Goal: Information Seeking & Learning: Learn about a topic

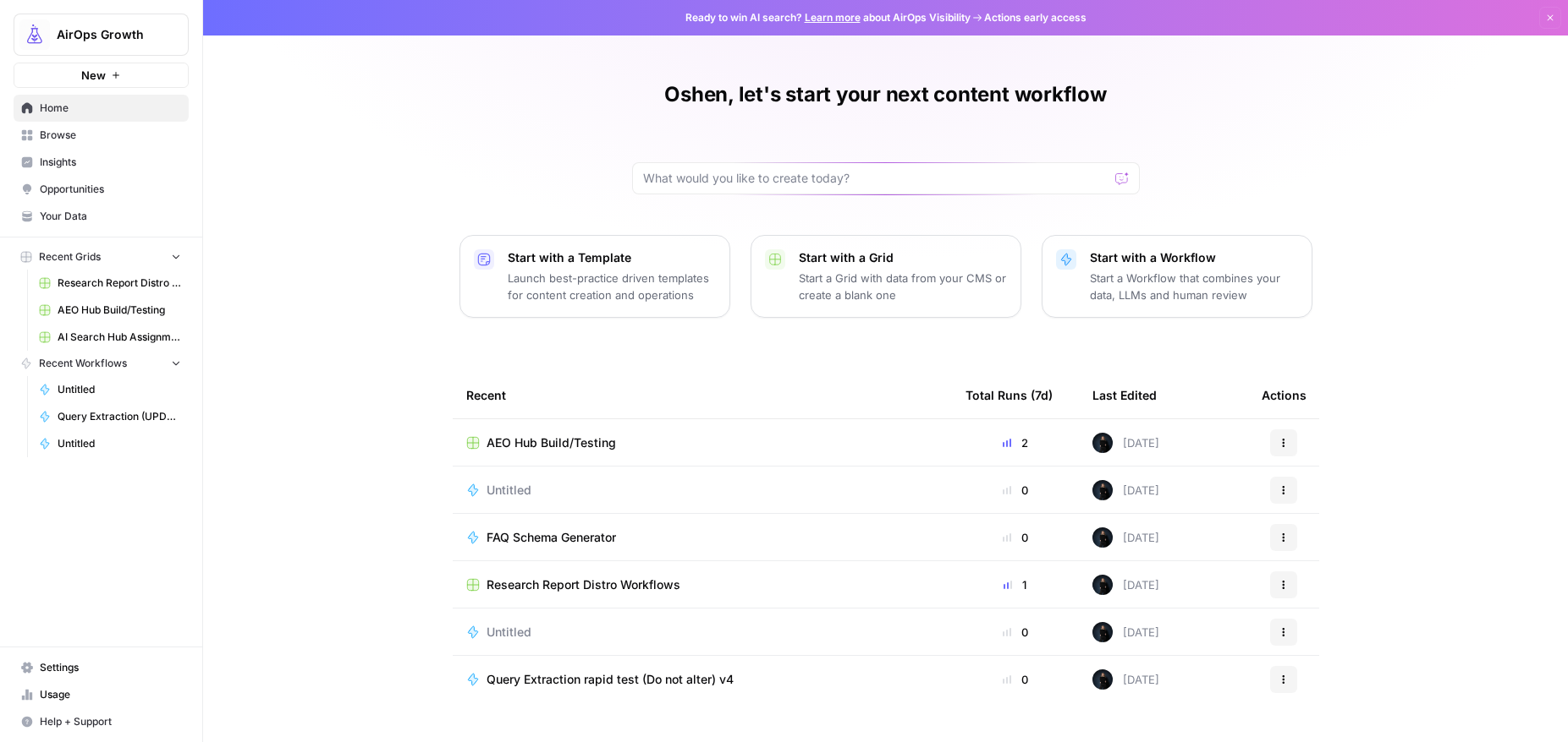
click at [61, 164] on span "Insights" at bounding box center [110, 163] width 141 height 15
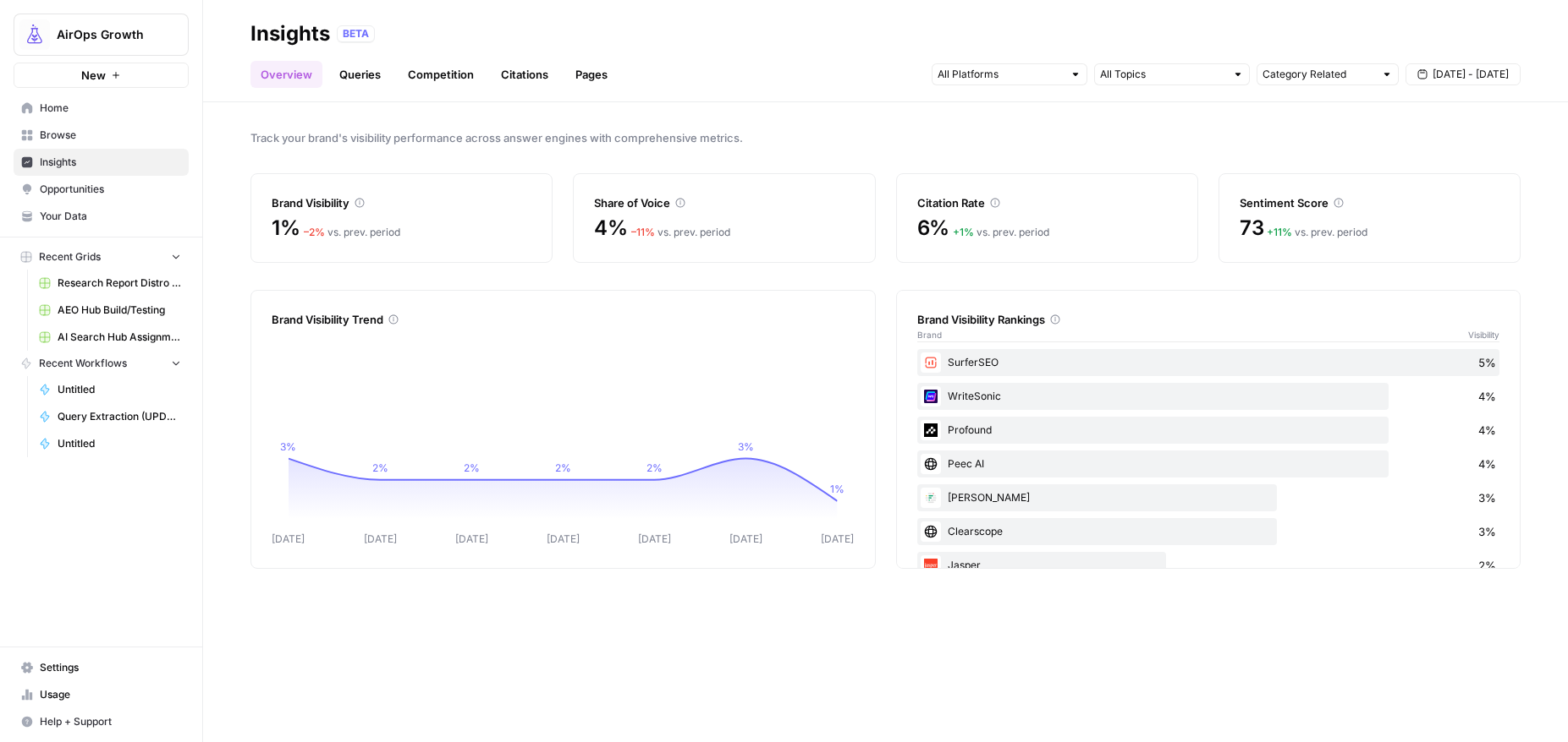
click at [58, 190] on span "Opportunities" at bounding box center [110, 190] width 141 height 15
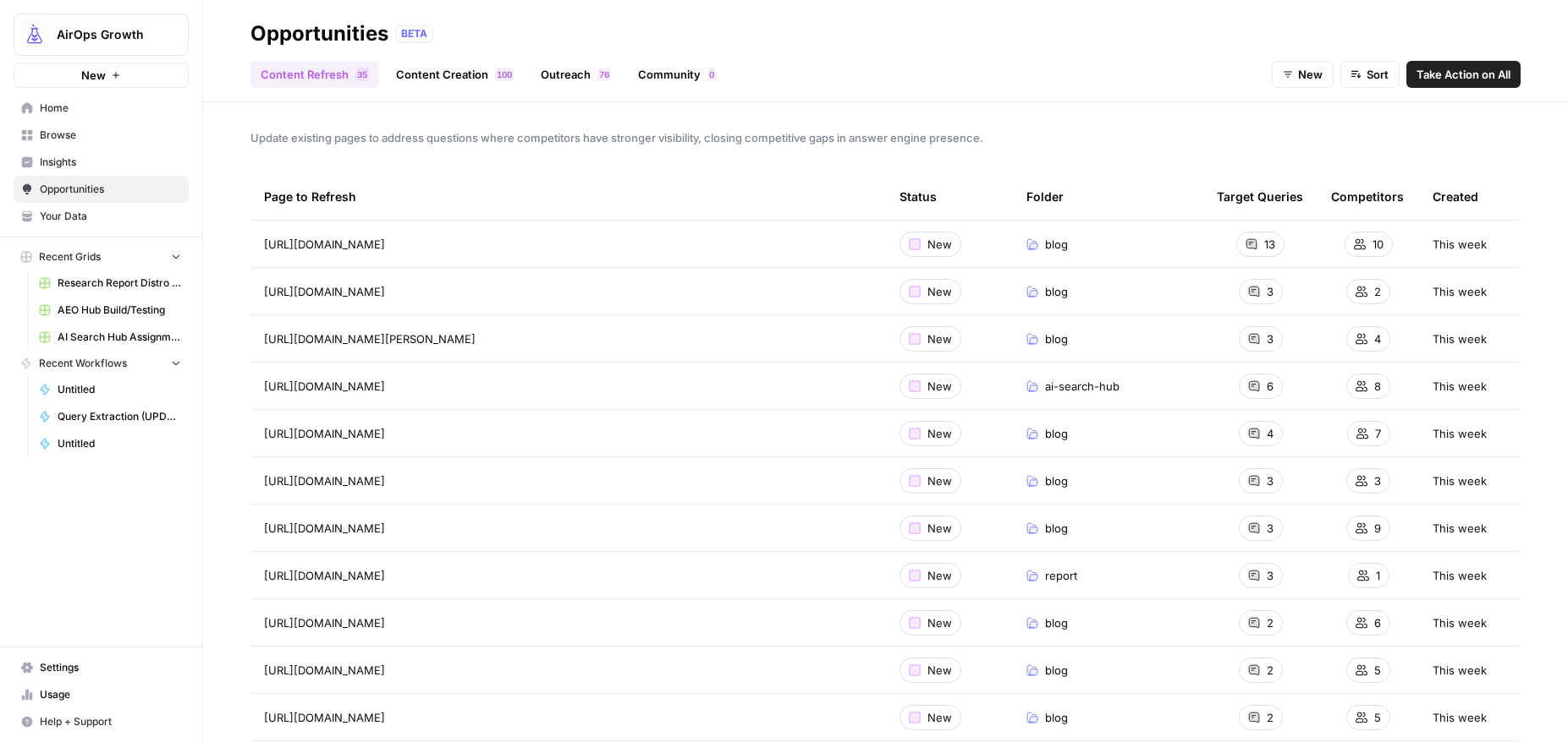
click at [433, 75] on link "Content Creation 0 0 1" at bounding box center [455, 75] width 138 height 27
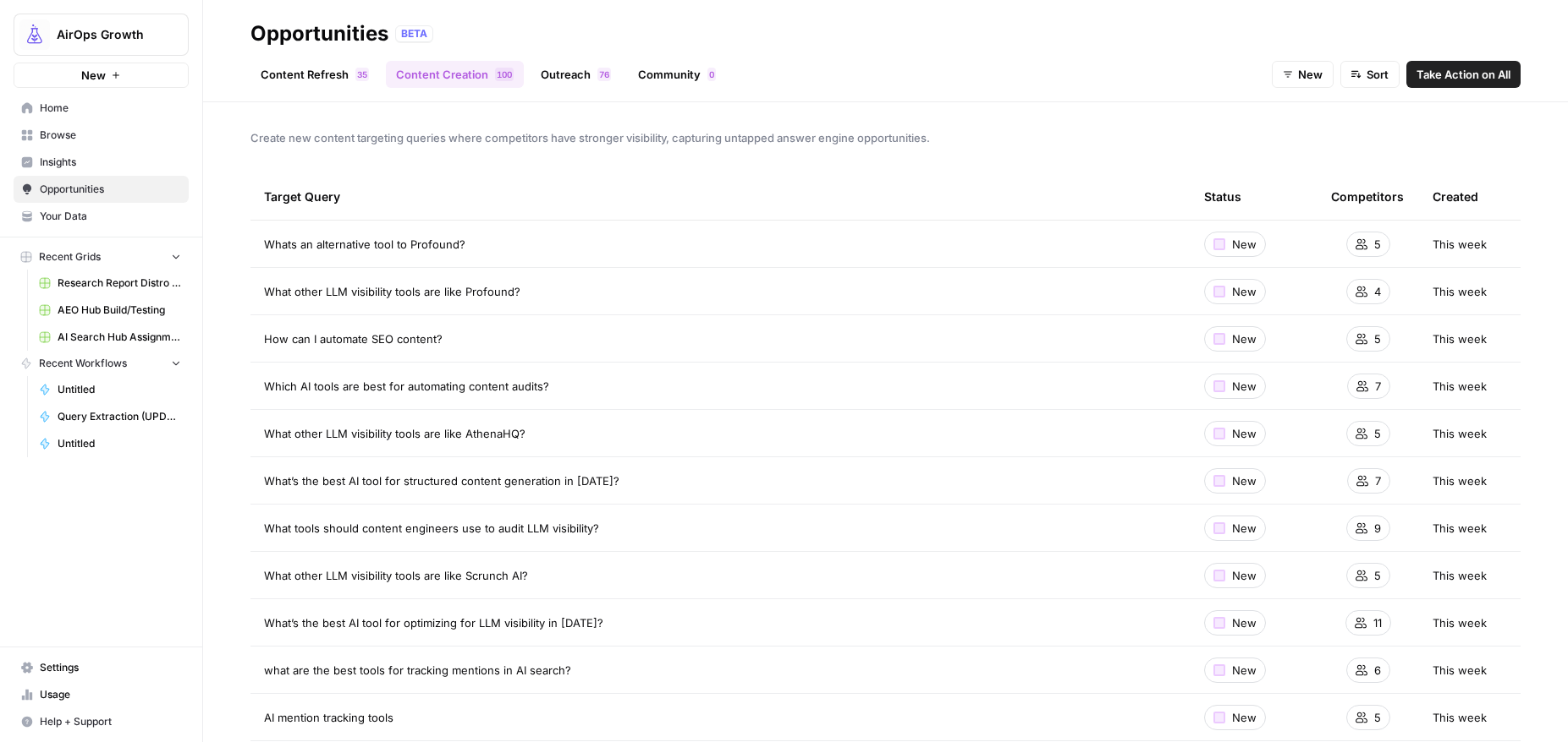
click at [568, 82] on link "Outreach 6 7" at bounding box center [576, 75] width 91 height 27
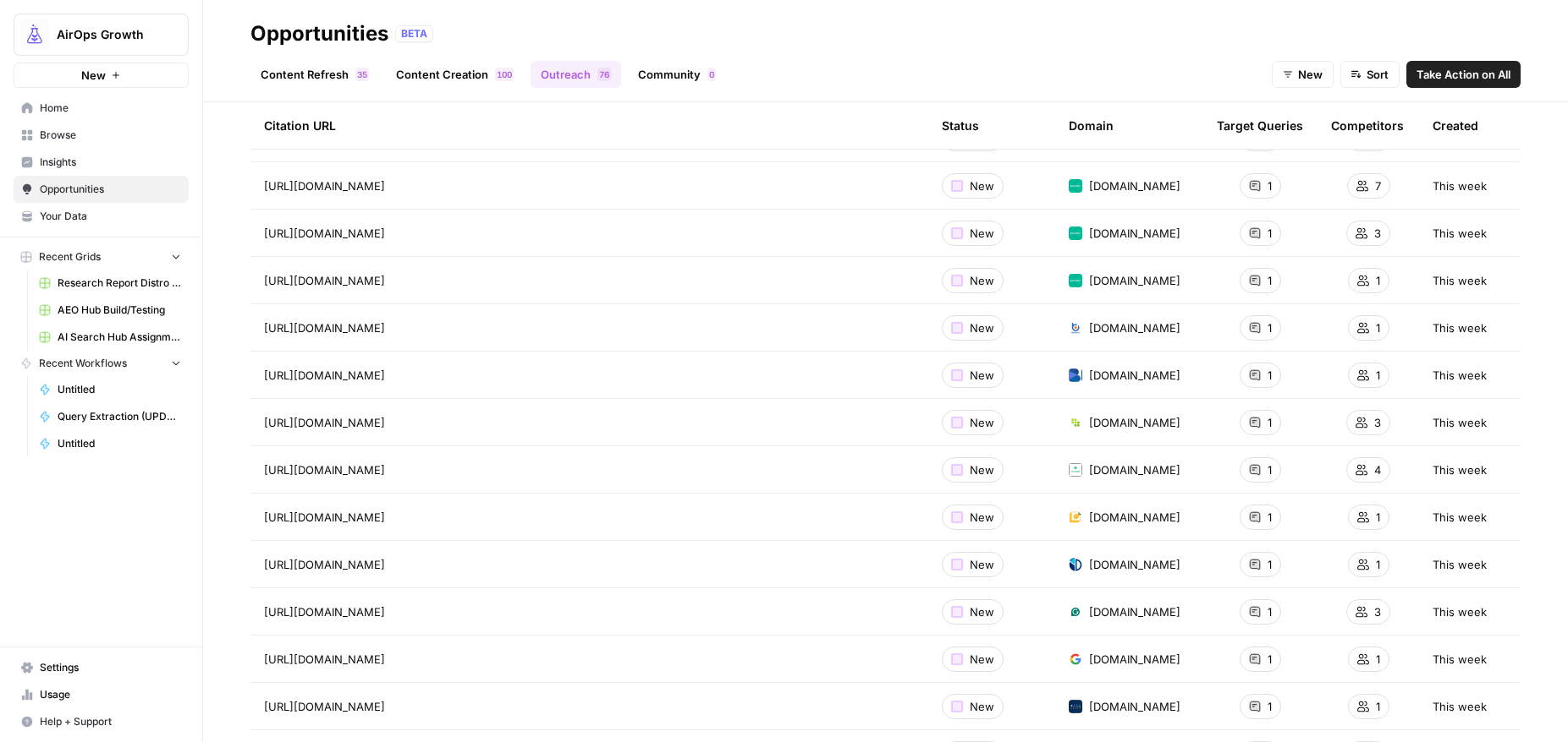
scroll to position [722, 0]
click at [69, 164] on span "Insights" at bounding box center [110, 163] width 141 height 15
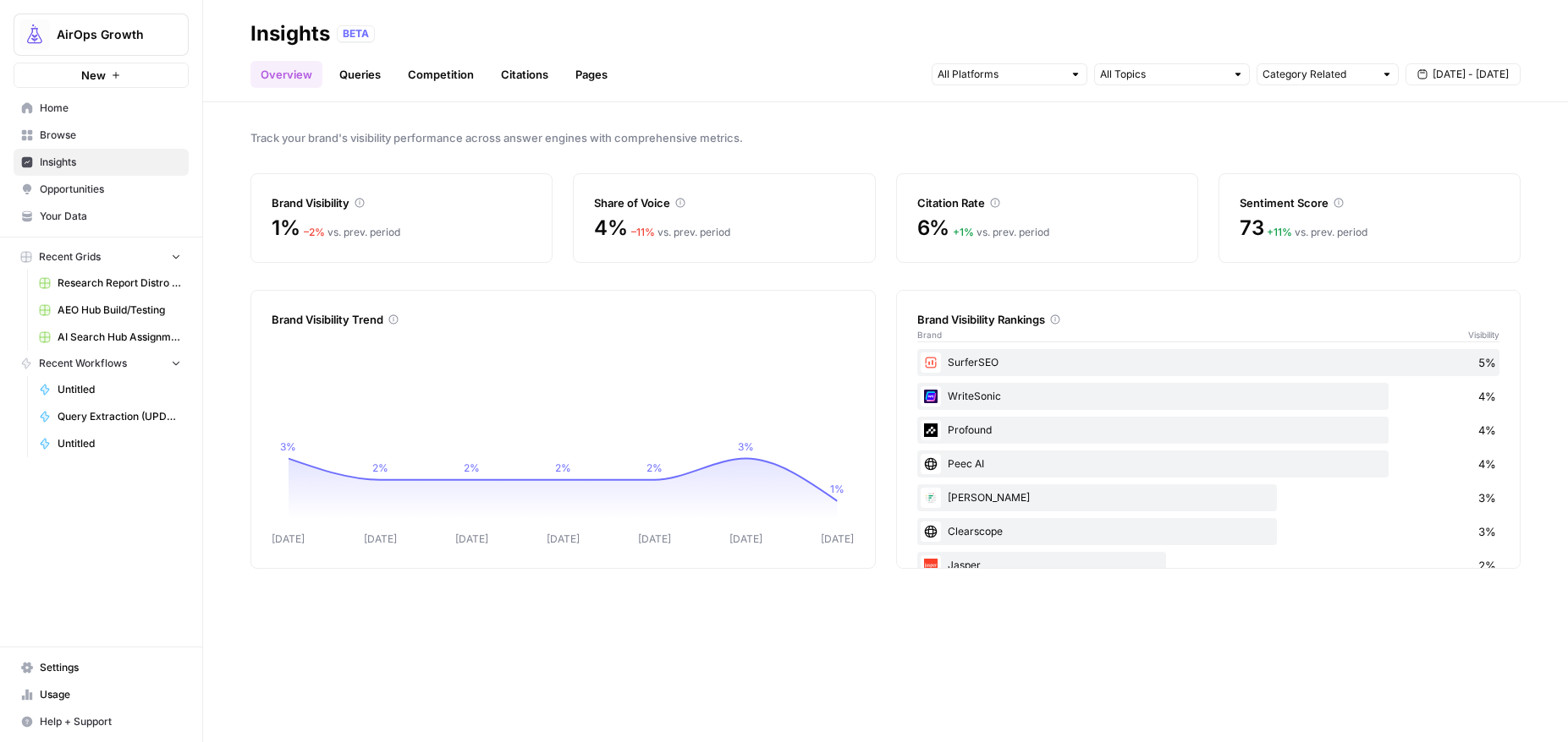
click at [362, 78] on link "Queries" at bounding box center [360, 75] width 61 height 27
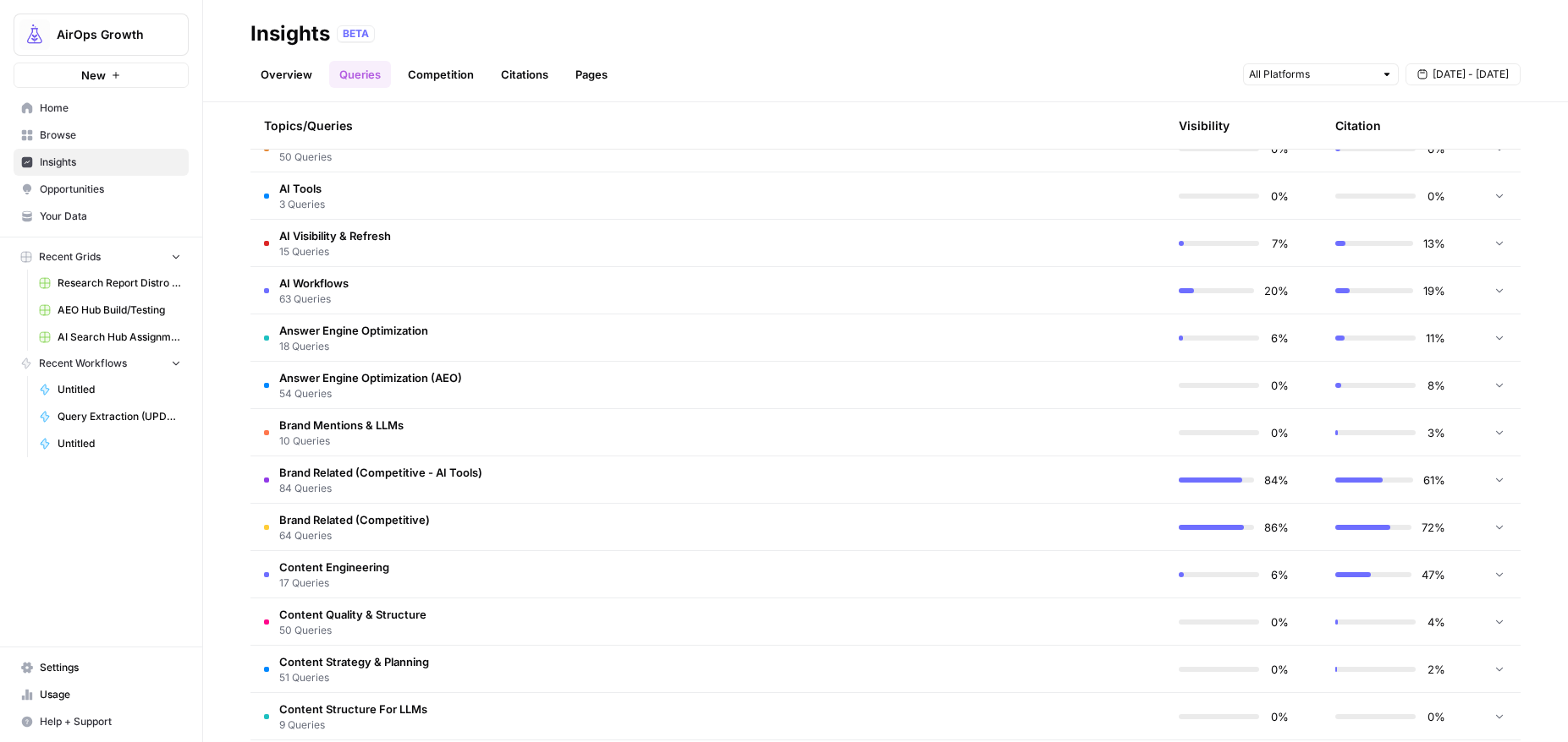
scroll to position [434, 0]
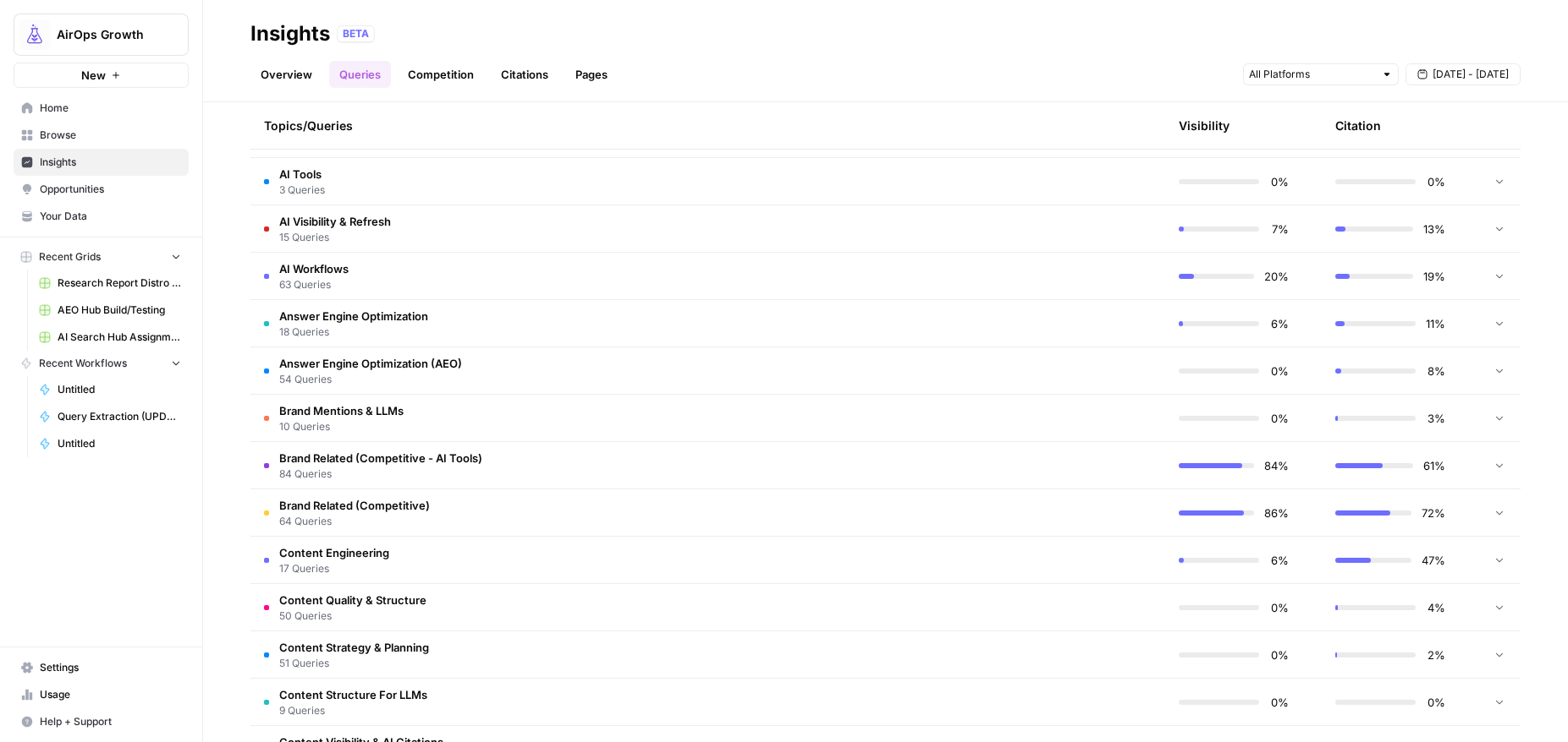
click at [377, 320] on span "Answer Engine Optimization" at bounding box center [352, 316] width 148 height 17
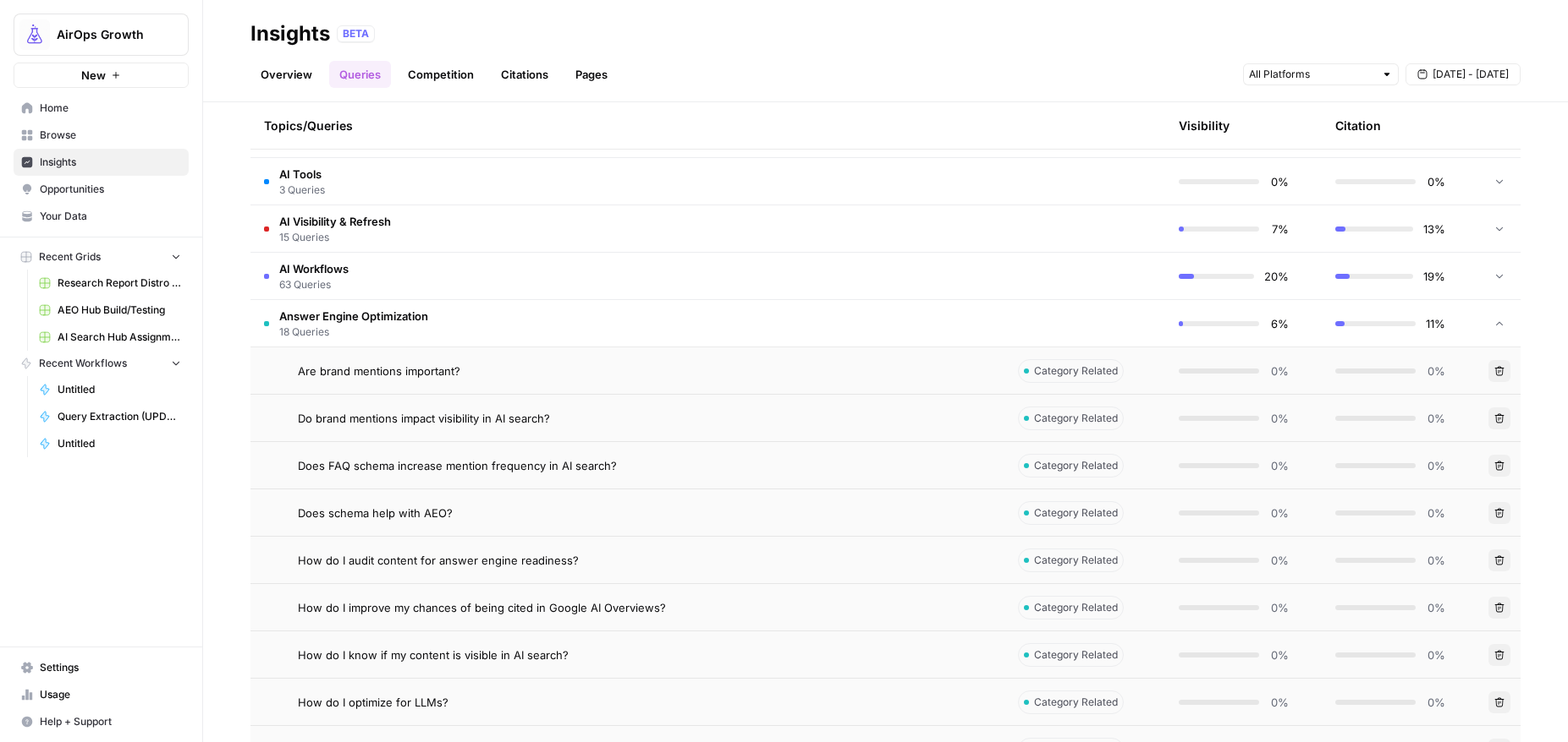
click at [398, 372] on span "Are brand mentions important?" at bounding box center [379, 371] width 163 height 17
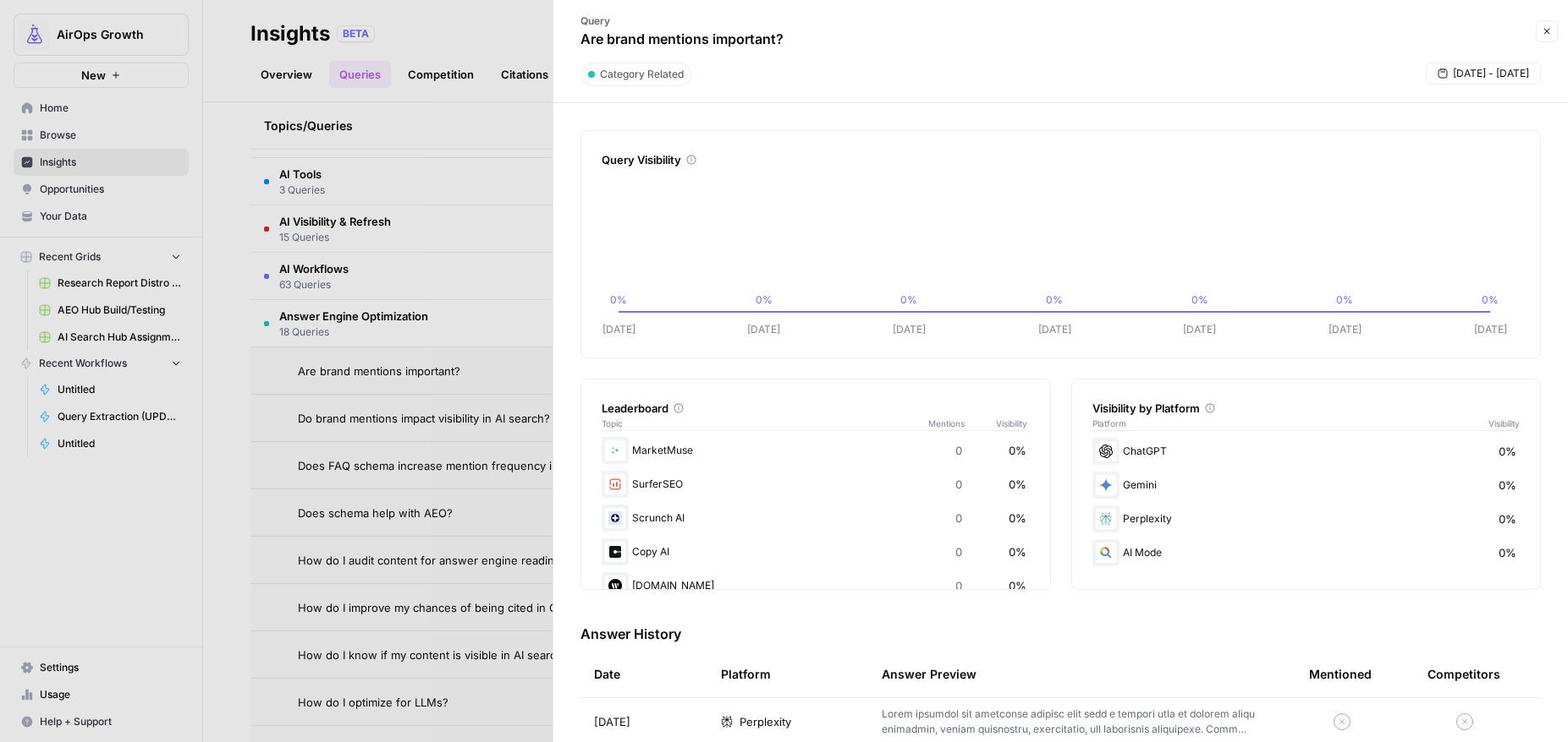
click at [1557, 37] on header "Query Are brand mentions important? Close Category Related [DATE] - [DATE]" at bounding box center [1060, 52] width 1014 height 103
click at [1546, 33] on icon "button" at bounding box center [1546, 31] width 11 height 11
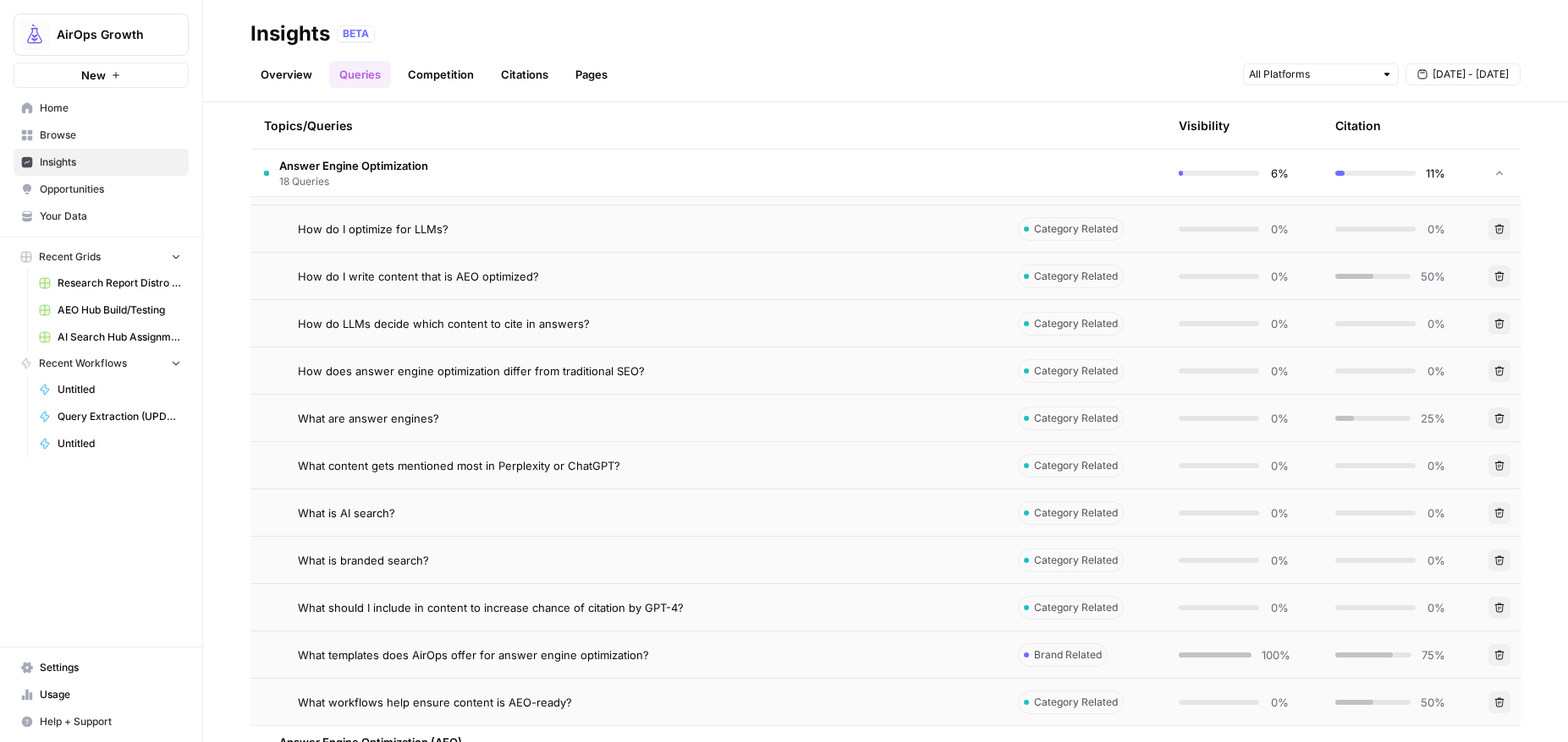
scroll to position [906, 0]
click at [866, 417] on div "What are answer engines?" at bounding box center [644, 420] width 693 height 17
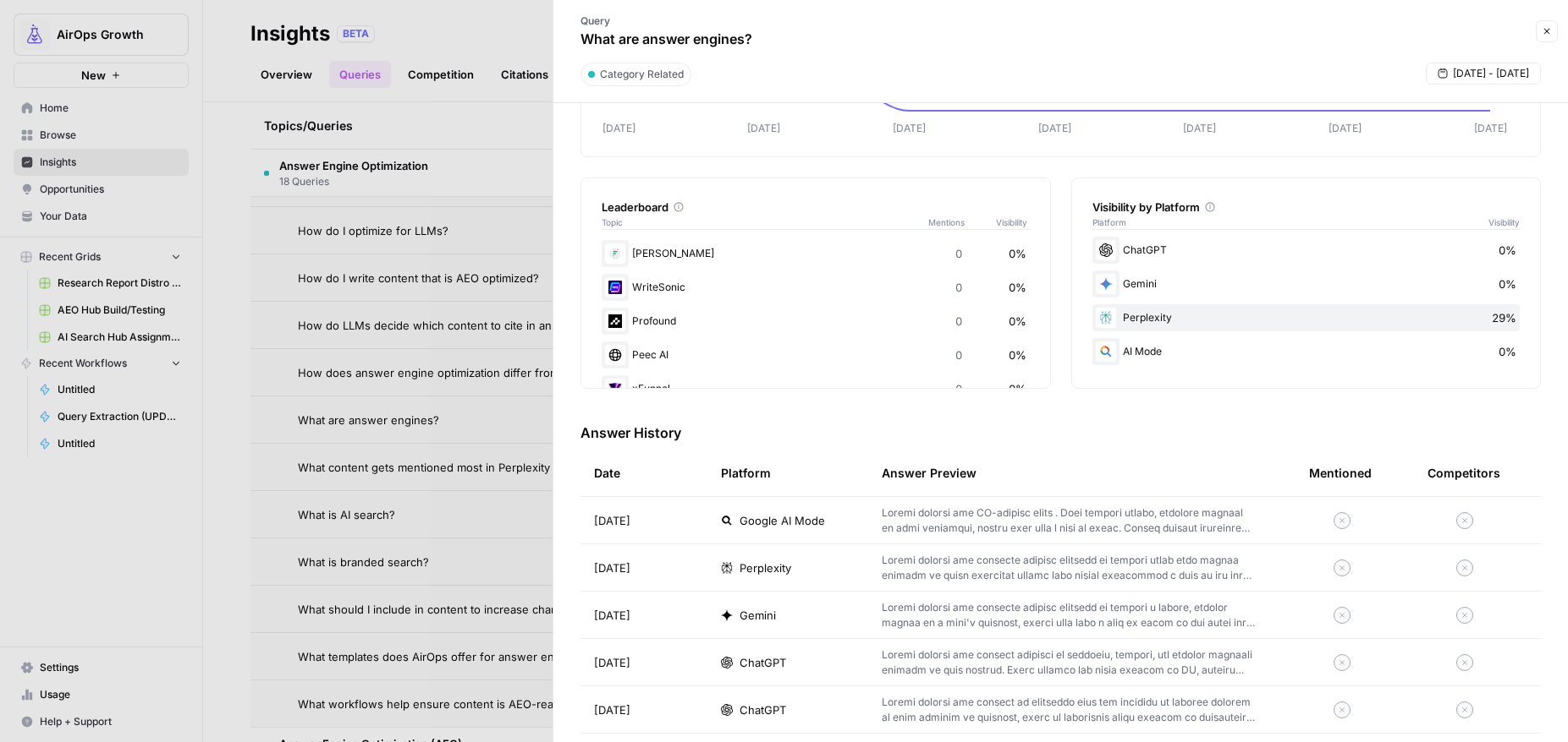
scroll to position [291, 0]
click at [1536, 29] on button "Close" at bounding box center [1546, 31] width 22 height 22
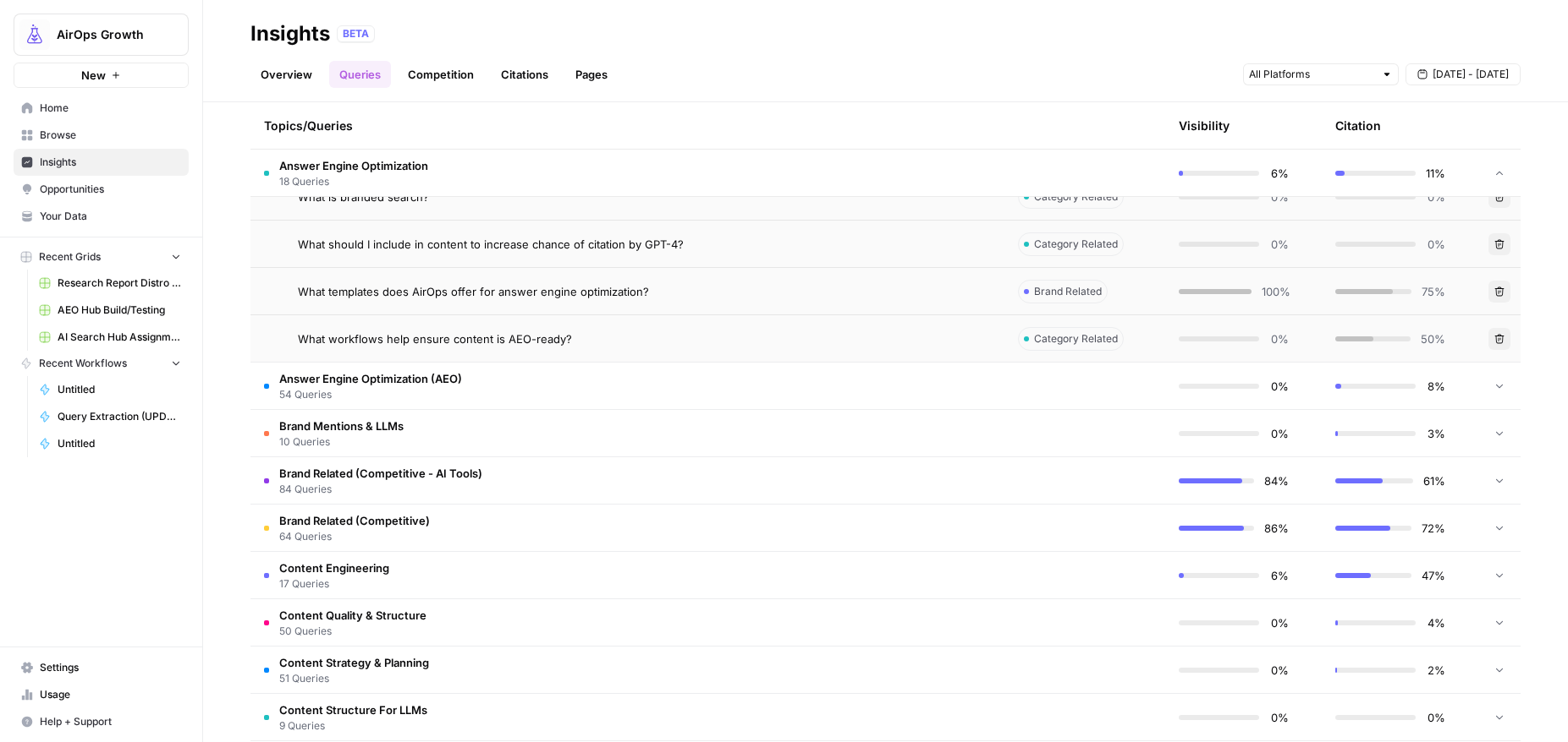
scroll to position [1282, 0]
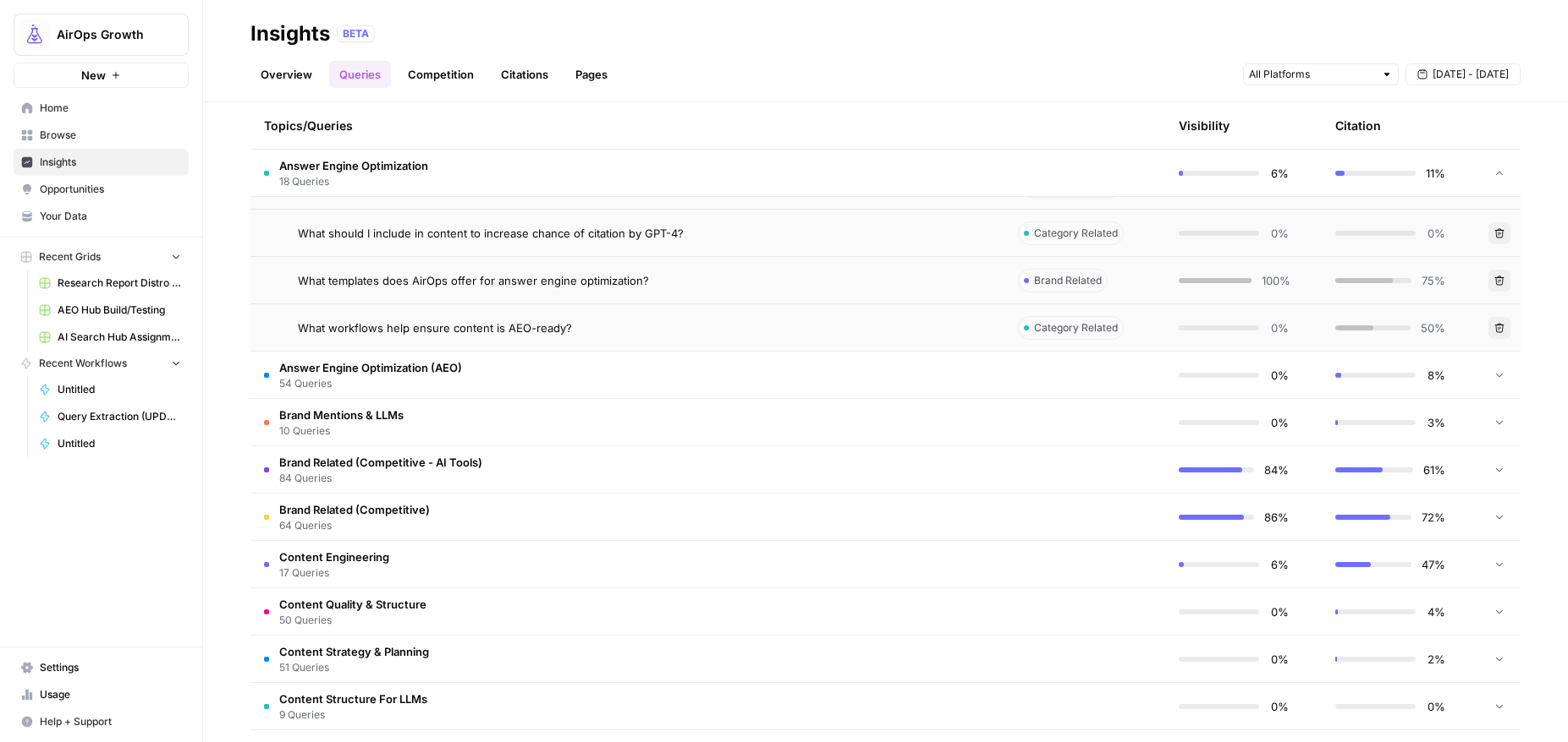
click at [671, 369] on td "Answer Engine Optimization (AEO) 54 Queries" at bounding box center [626, 374] width 754 height 47
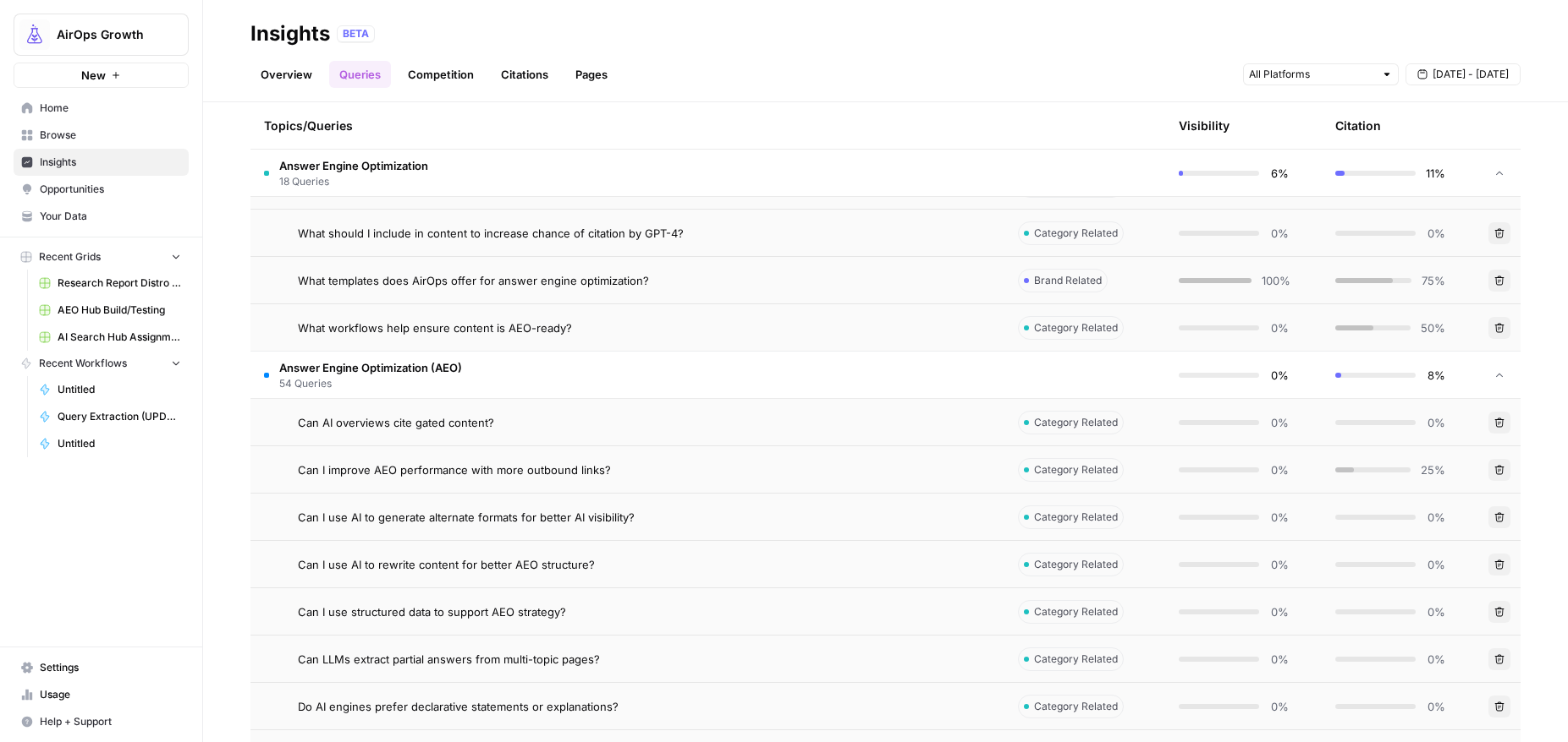
click at [412, 372] on span "Answer Engine Optimization (AEO)" at bounding box center [370, 368] width 183 height 17
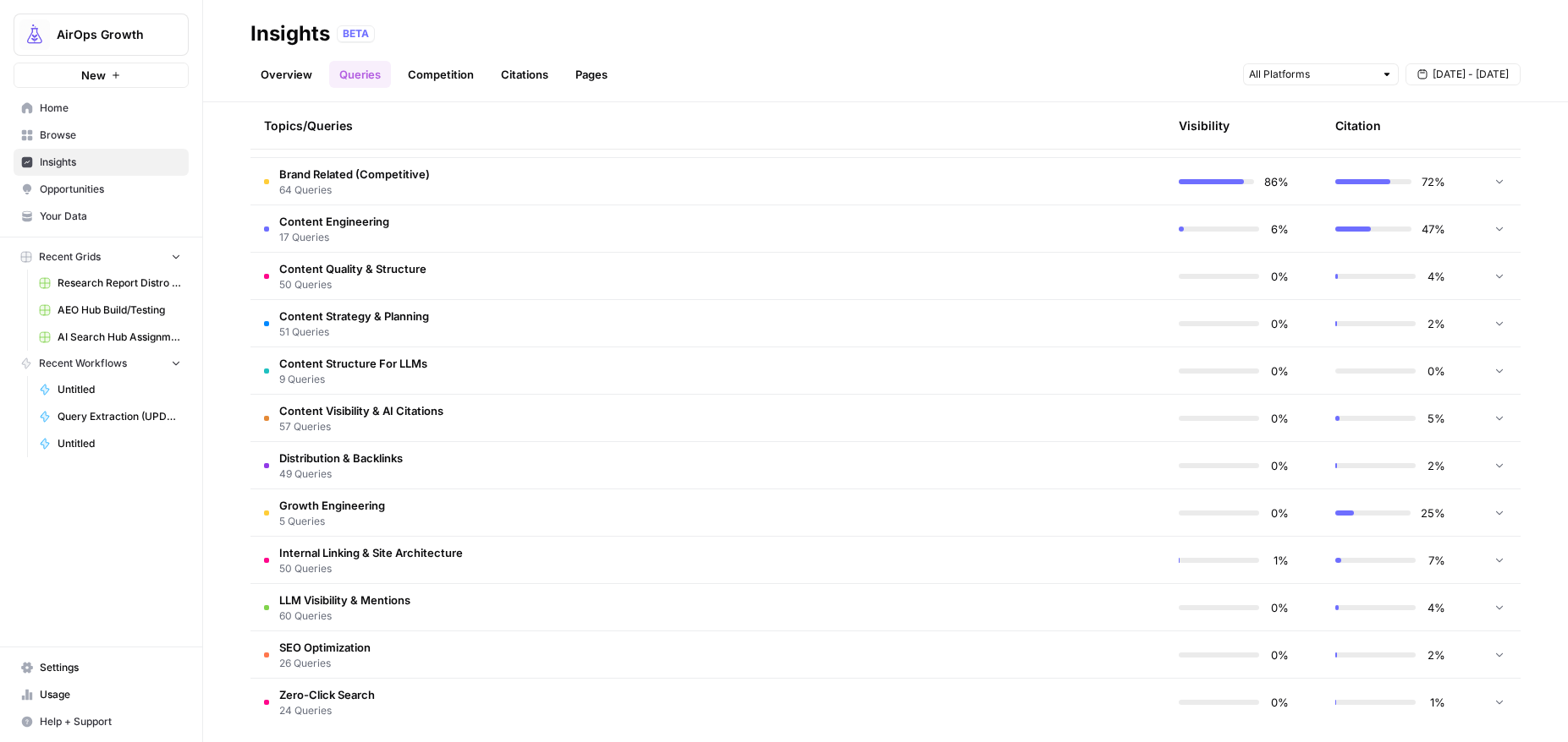
scroll to position [1629, 0]
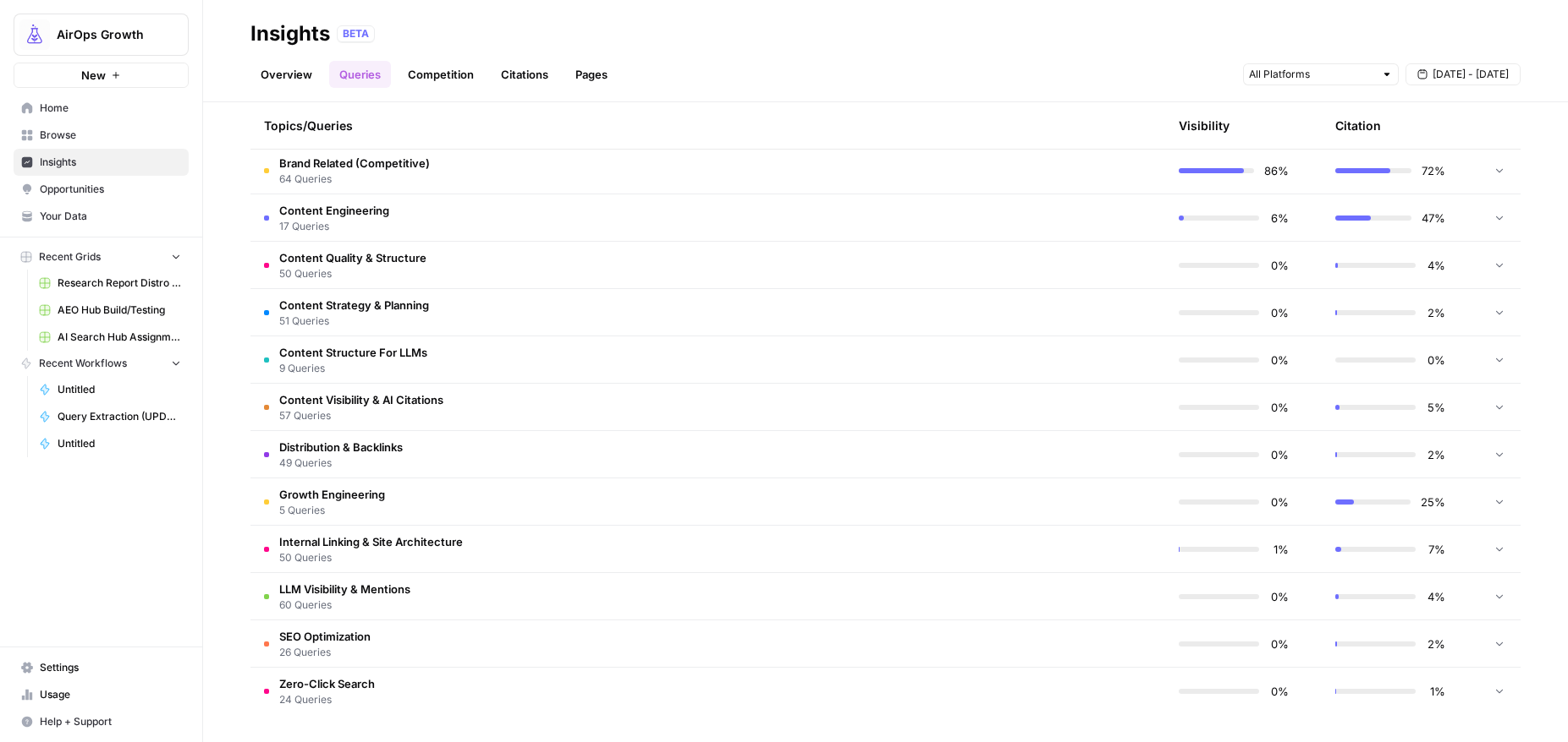
click at [449, 541] on span "Internal Linking & Site Architecture" at bounding box center [371, 542] width 184 height 17
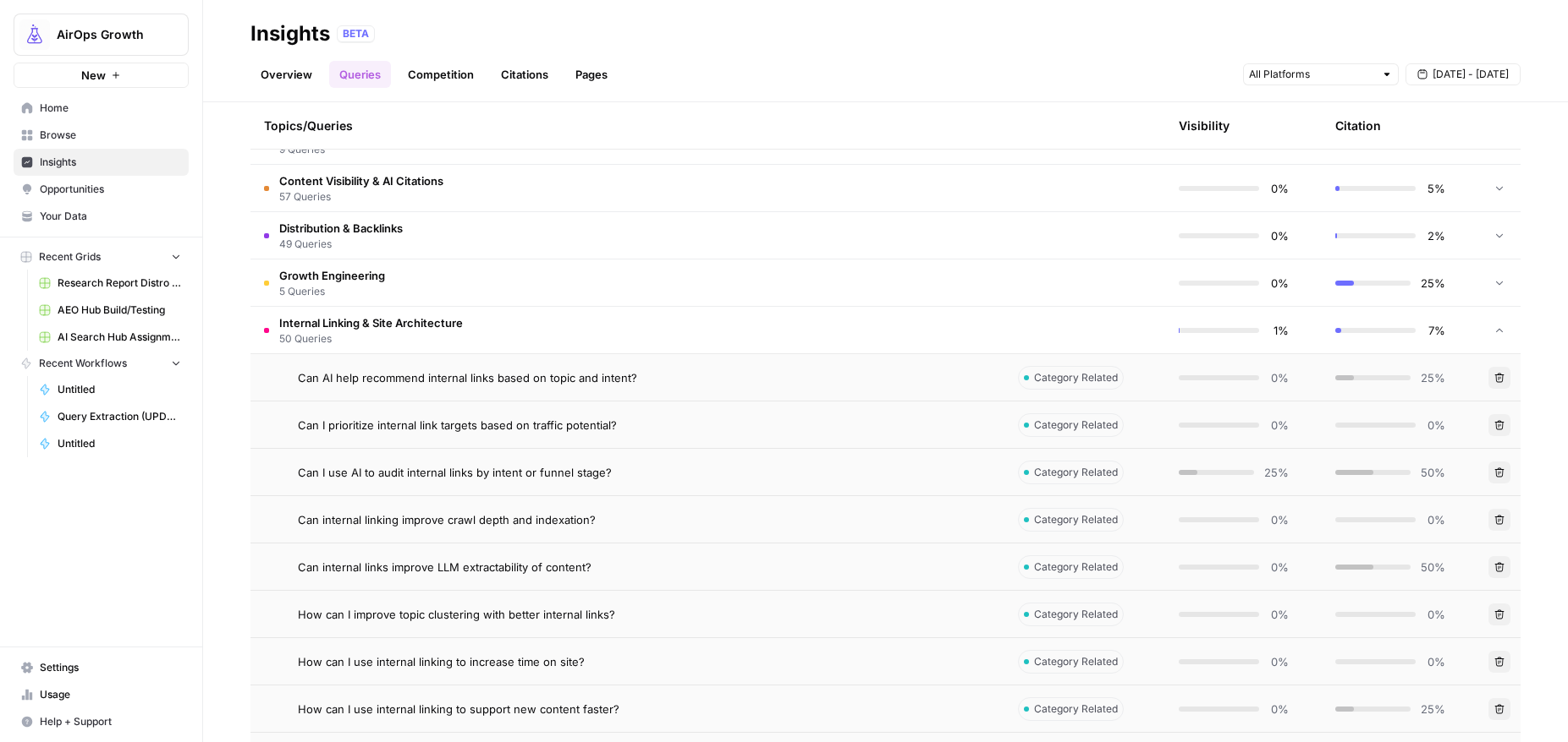
scroll to position [1863, 0]
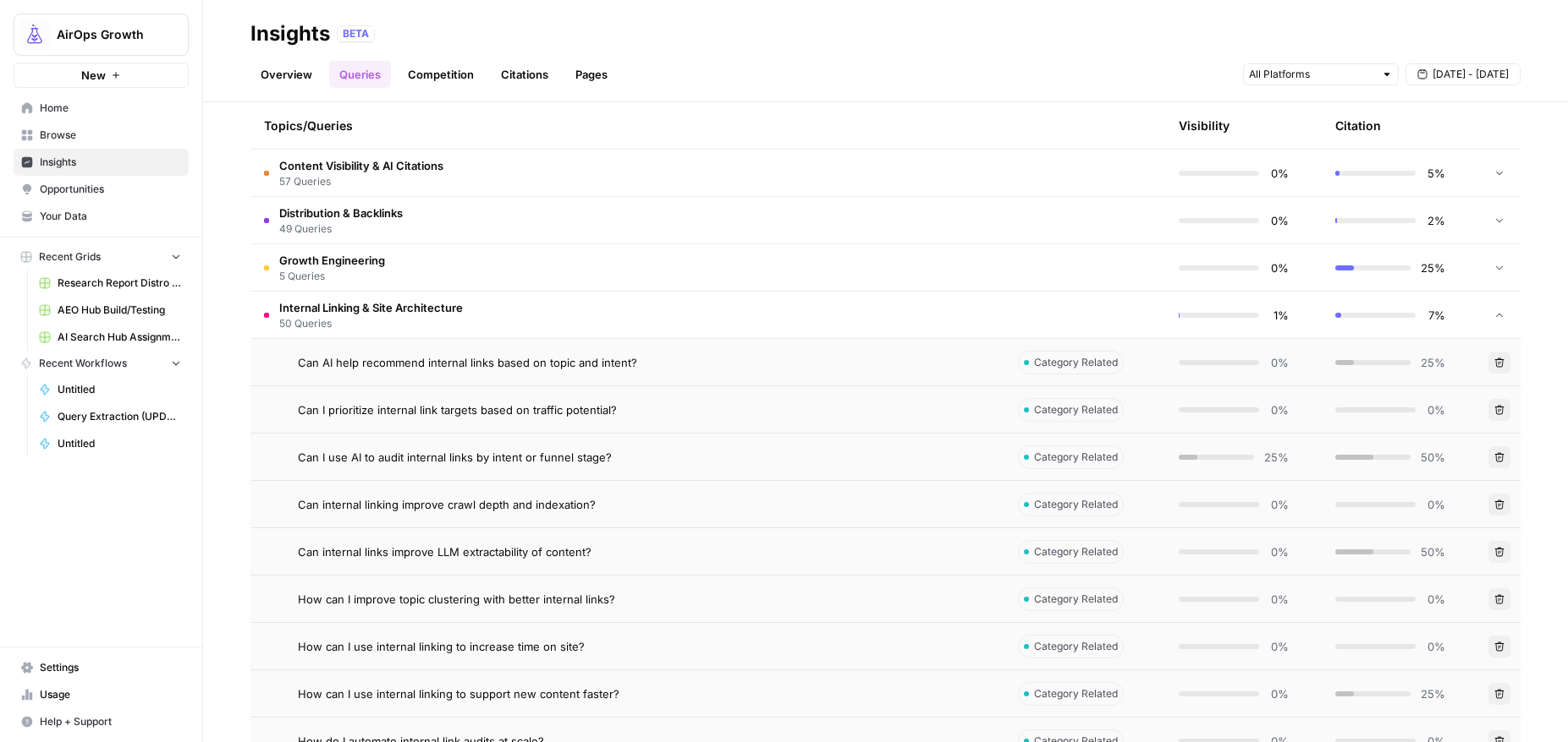
click at [374, 301] on span "Internal Linking & Site Architecture" at bounding box center [371, 308] width 184 height 17
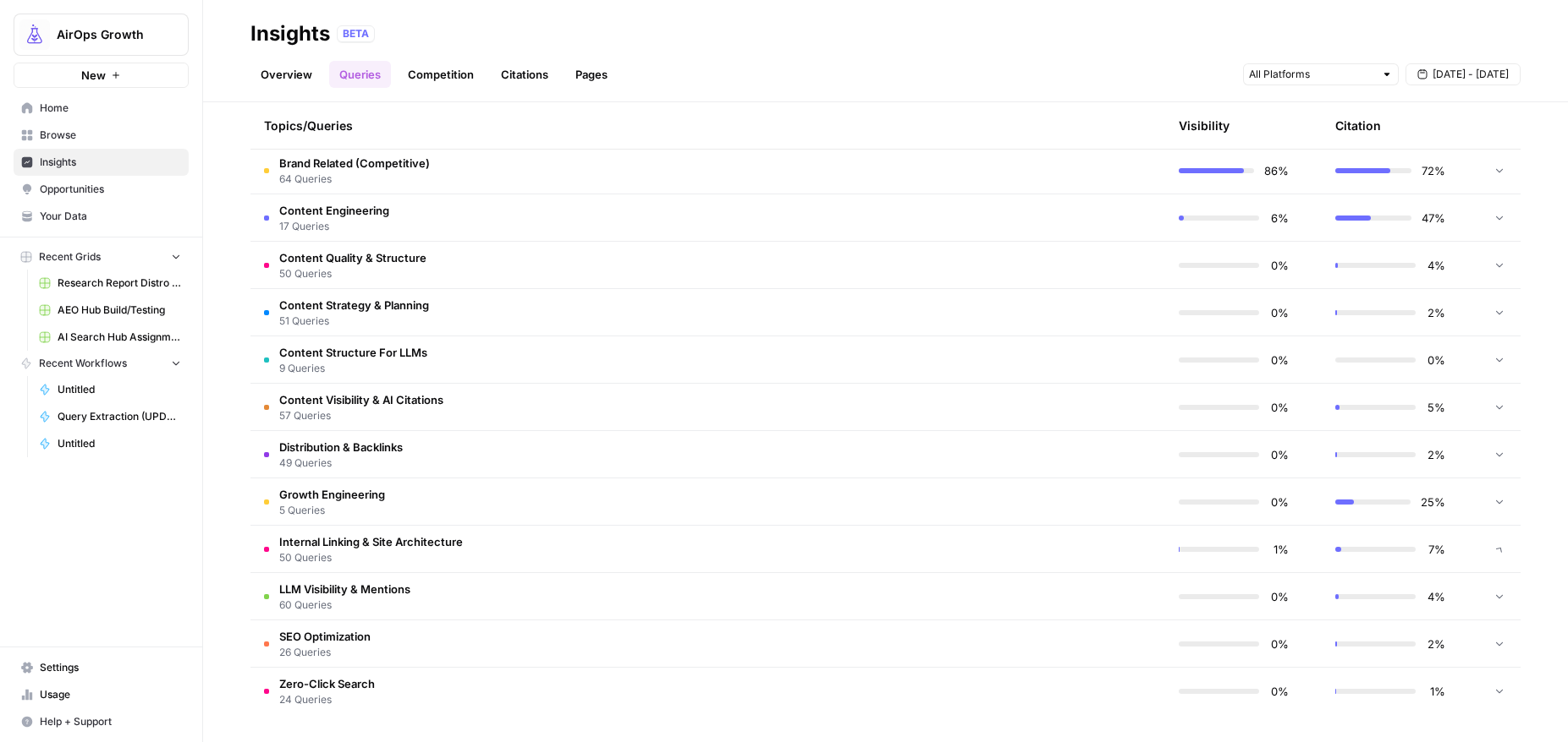
scroll to position [1629, 0]
click at [376, 591] on span "LLM Visibility & Mentions" at bounding box center [344, 590] width 131 height 17
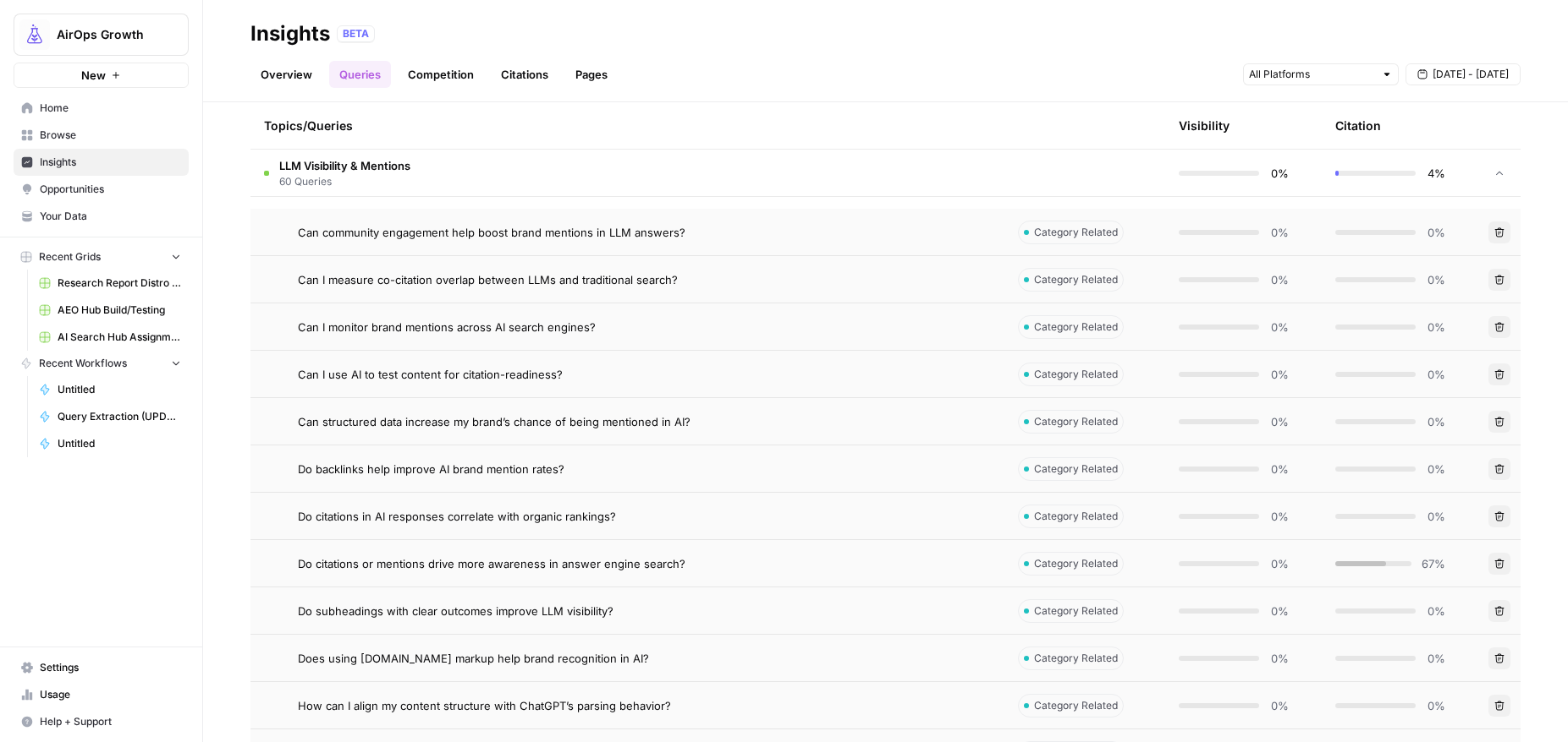
scroll to position [2087, 0]
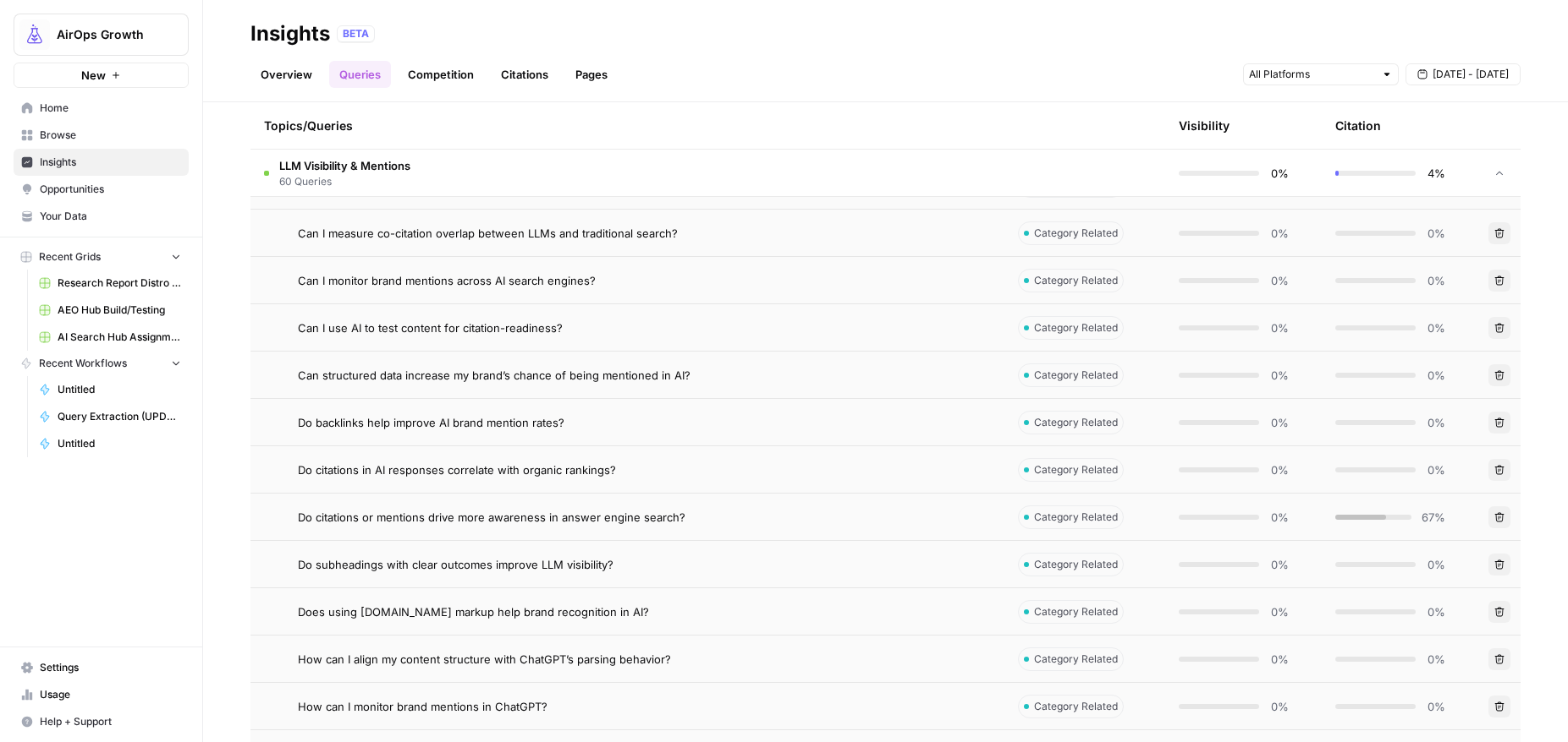
click at [556, 519] on span "Do citations or mentions drive more awareness in answer engine search?" at bounding box center [491, 518] width 388 height 17
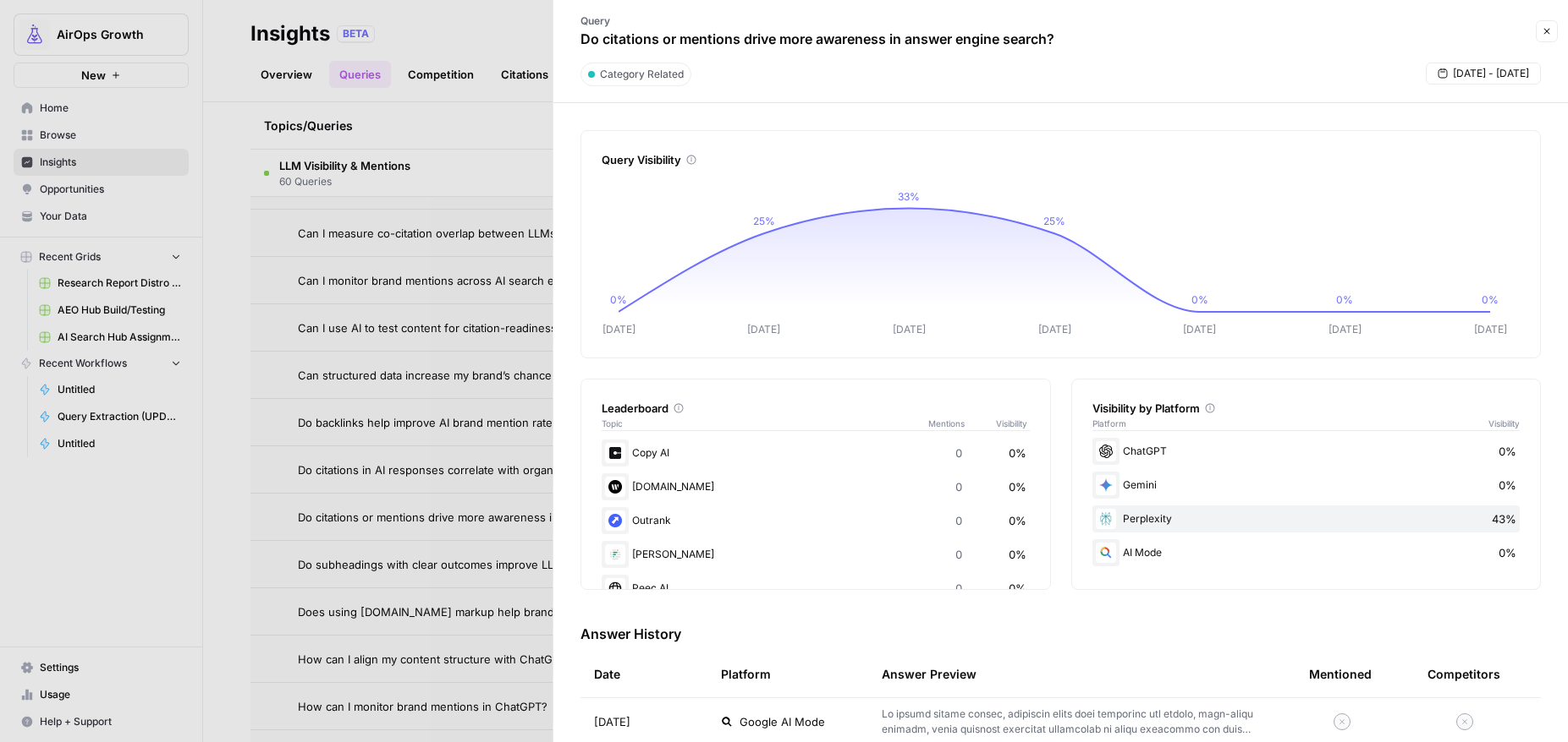
drag, startPoint x: 1543, startPoint y: 28, endPoint x: 1417, endPoint y: 105, distance: 147.7
click at [1544, 29] on icon "button" at bounding box center [1547, 32] width 6 height 6
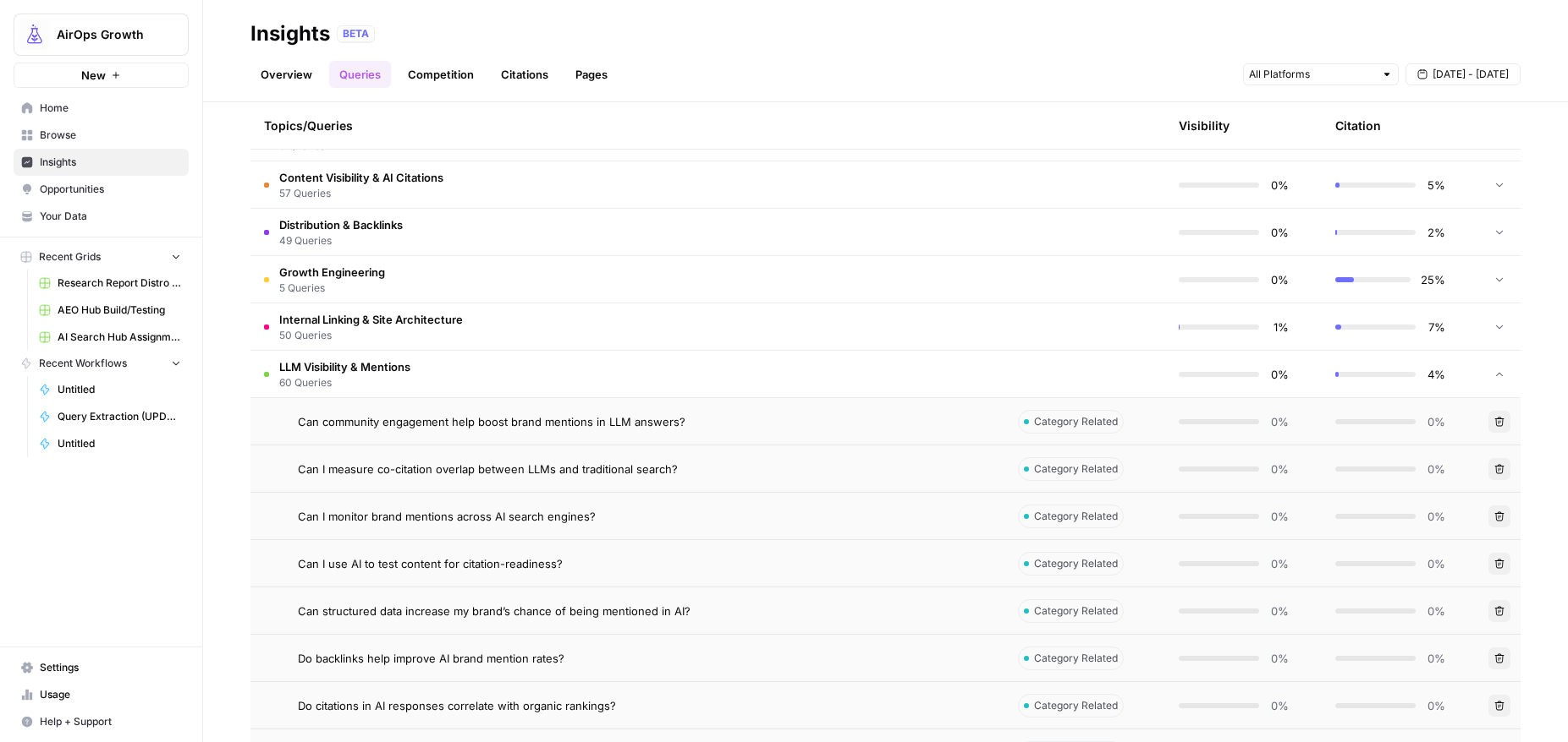
scroll to position [1848, 0]
click at [375, 373] on span "LLM Visibility & Mentions" at bounding box center [344, 371] width 131 height 17
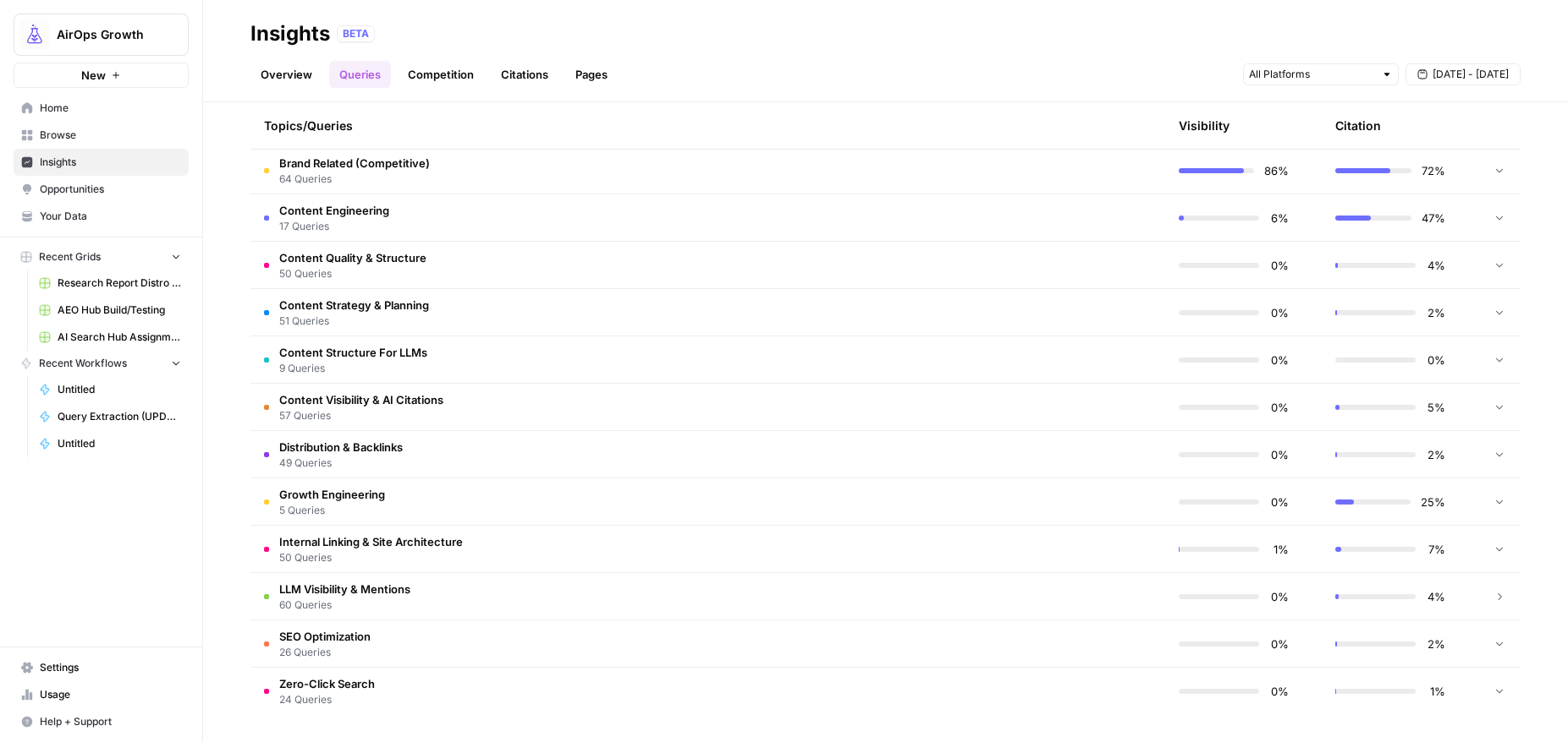
scroll to position [1629, 0]
click at [495, 677] on td "Zero-Click Search 24 Queries" at bounding box center [626, 691] width 754 height 47
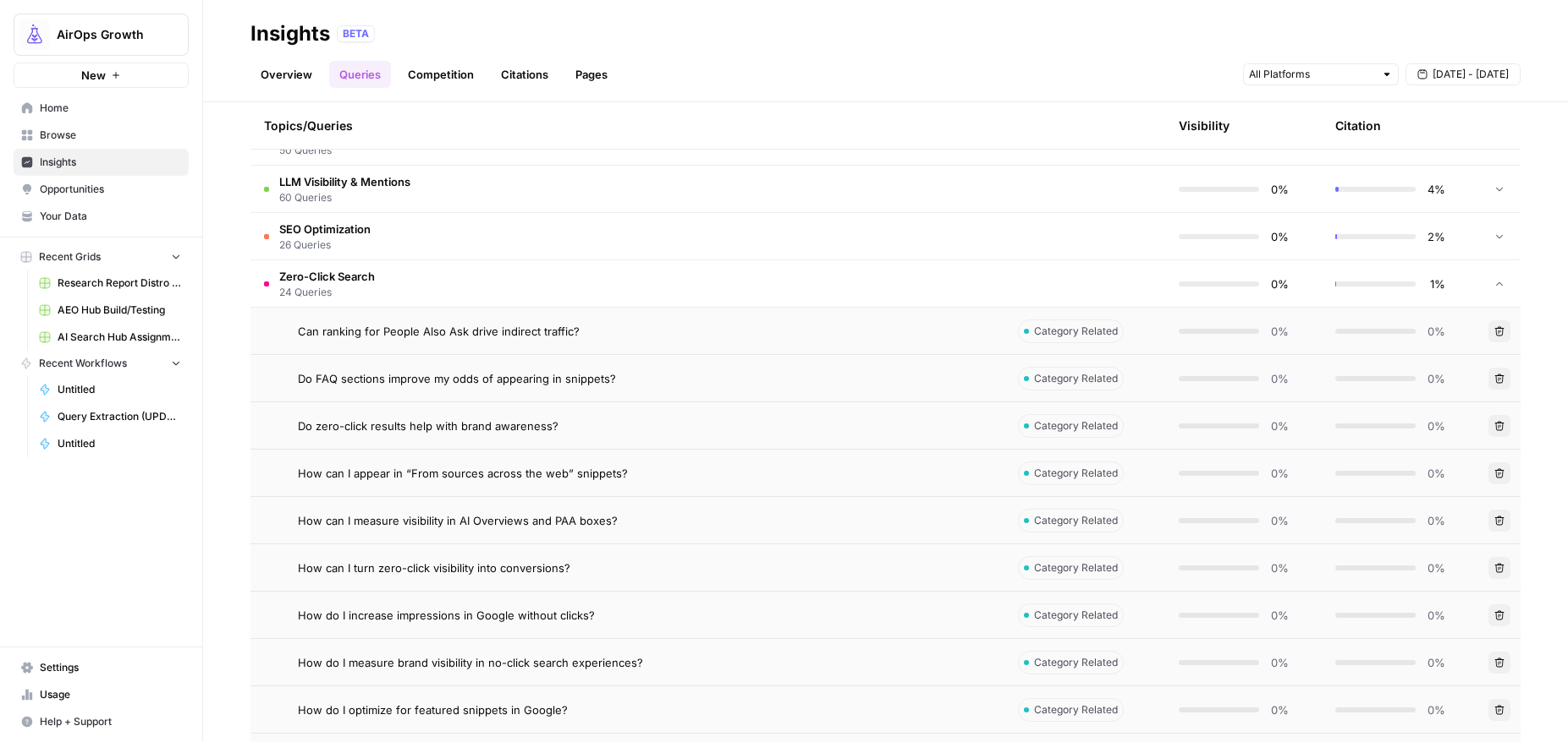
scroll to position [2002, 0]
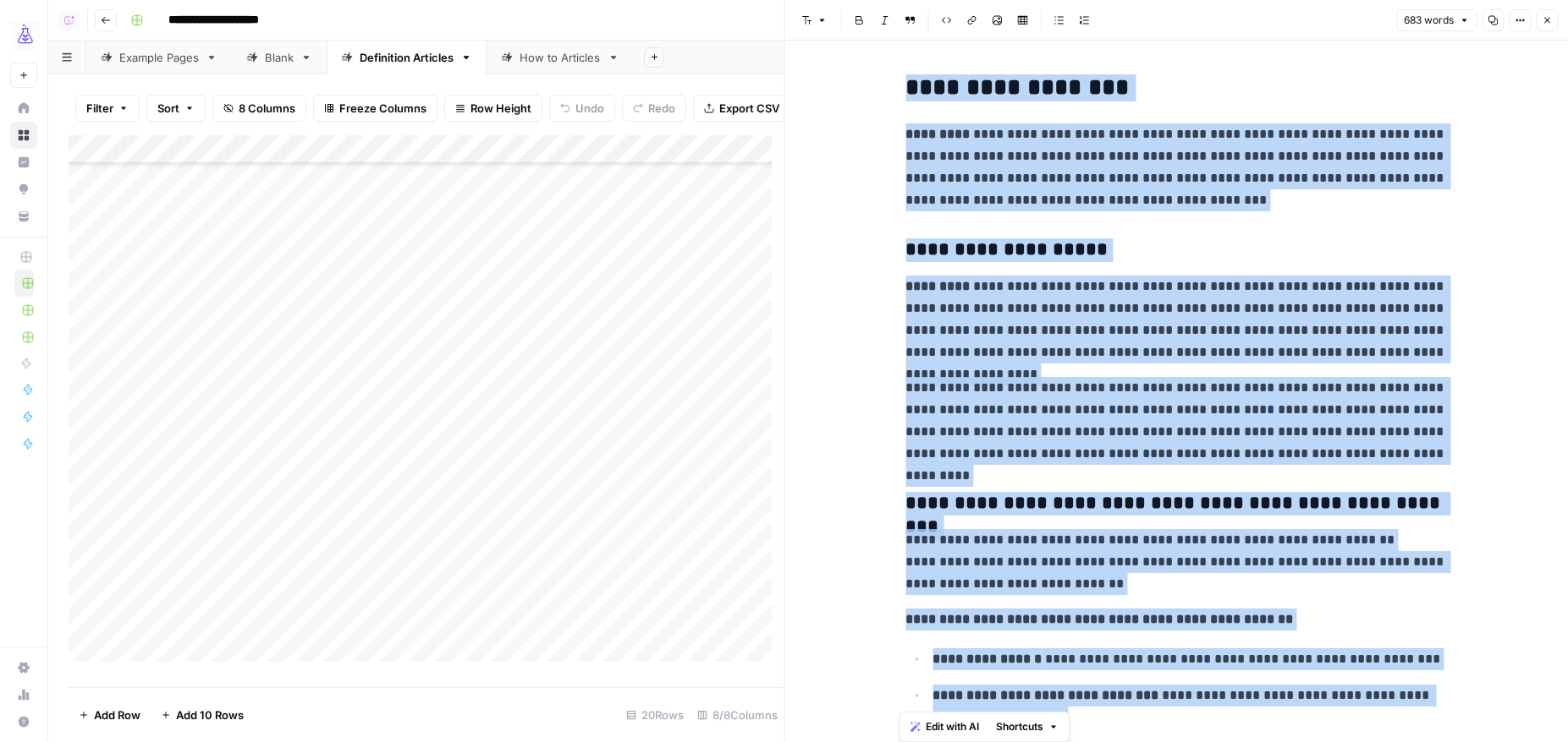
scroll to position [1742, 0]
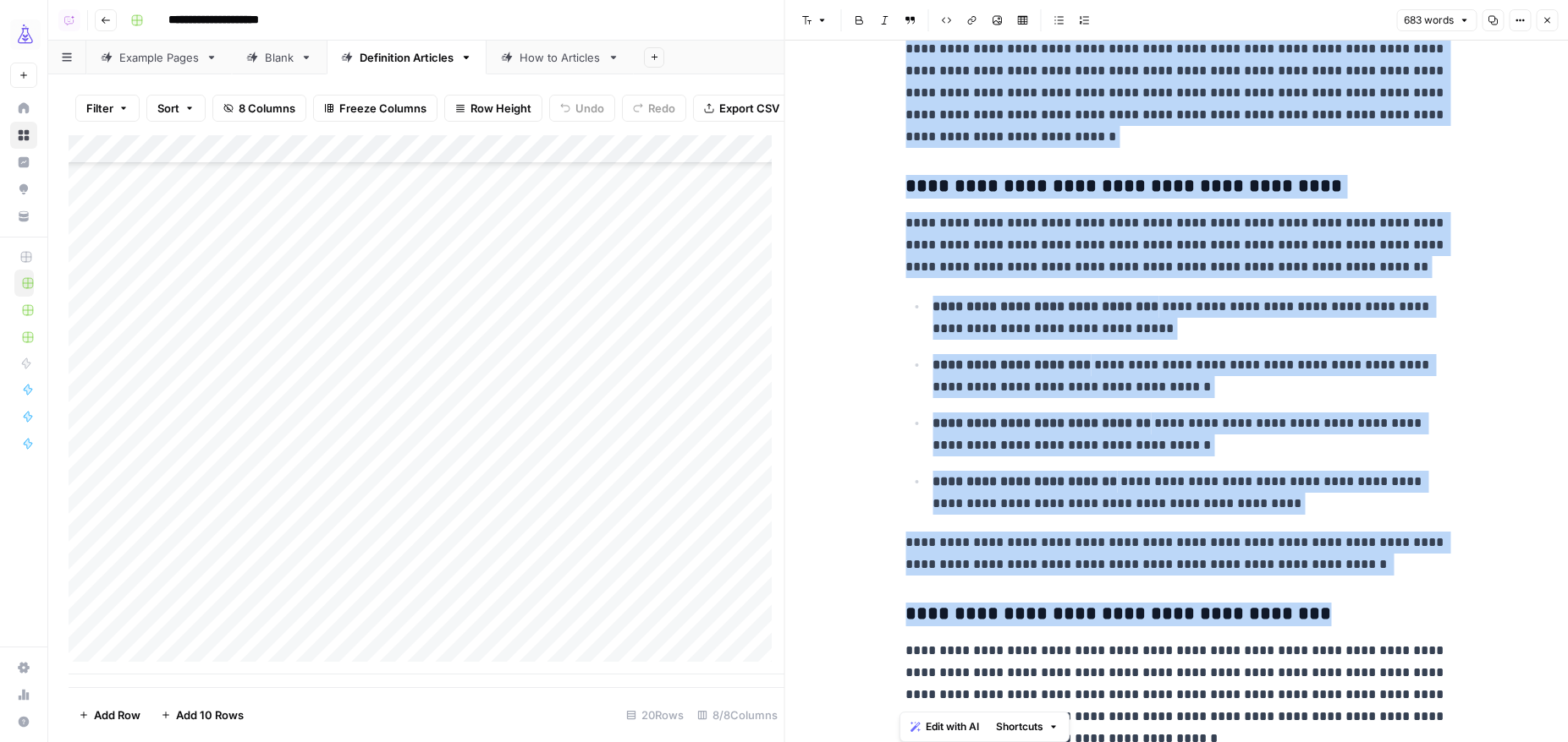
drag, startPoint x: 1548, startPoint y: 21, endPoint x: 1535, endPoint y: 25, distance: 13.6
click at [1548, 21] on icon "button" at bounding box center [1547, 21] width 6 height 6
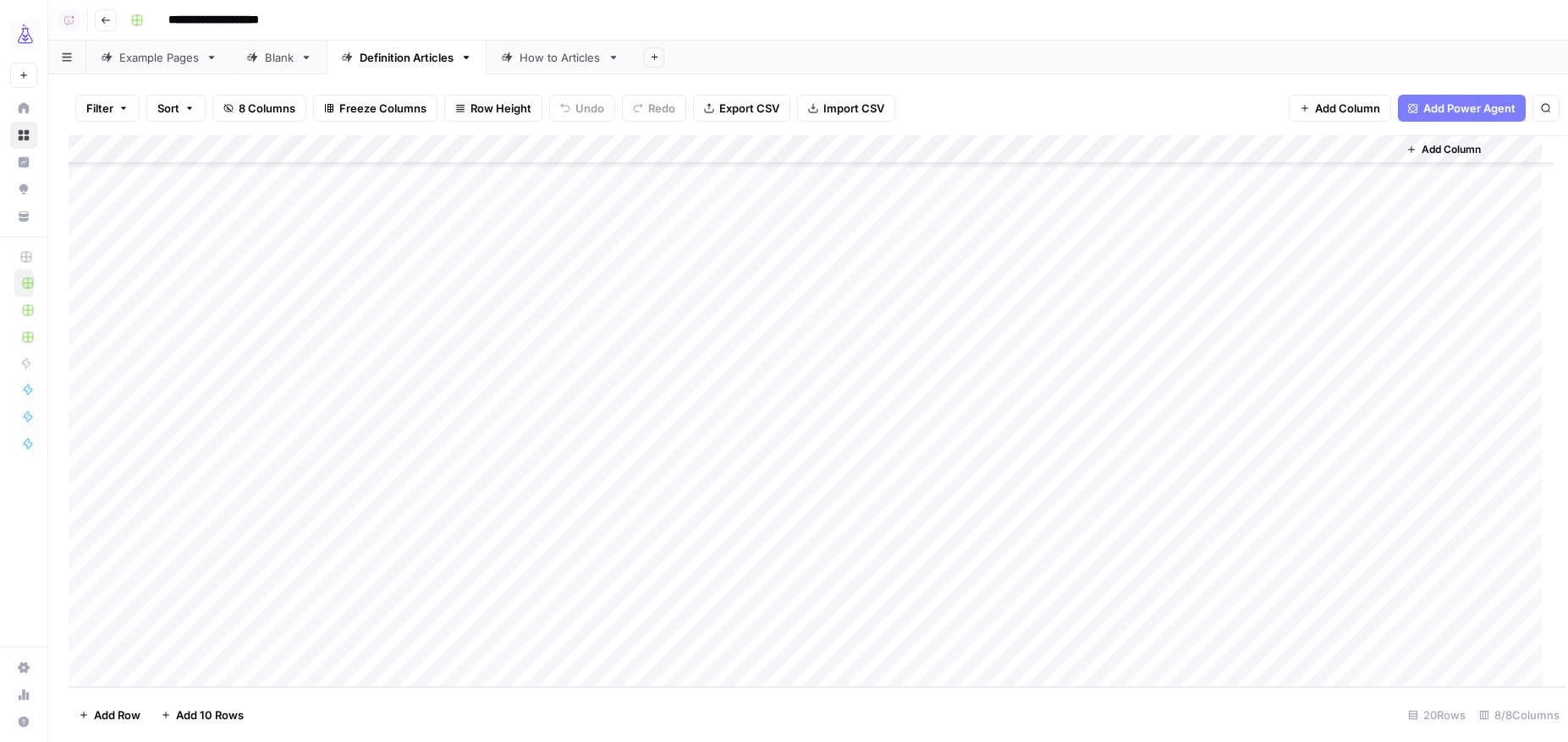
scroll to position [79, 0]
click at [747, 532] on div "Add Column" at bounding box center [808, 411] width 1479 height 552
click at [739, 530] on div "Add Column" at bounding box center [808, 411] width 1479 height 552
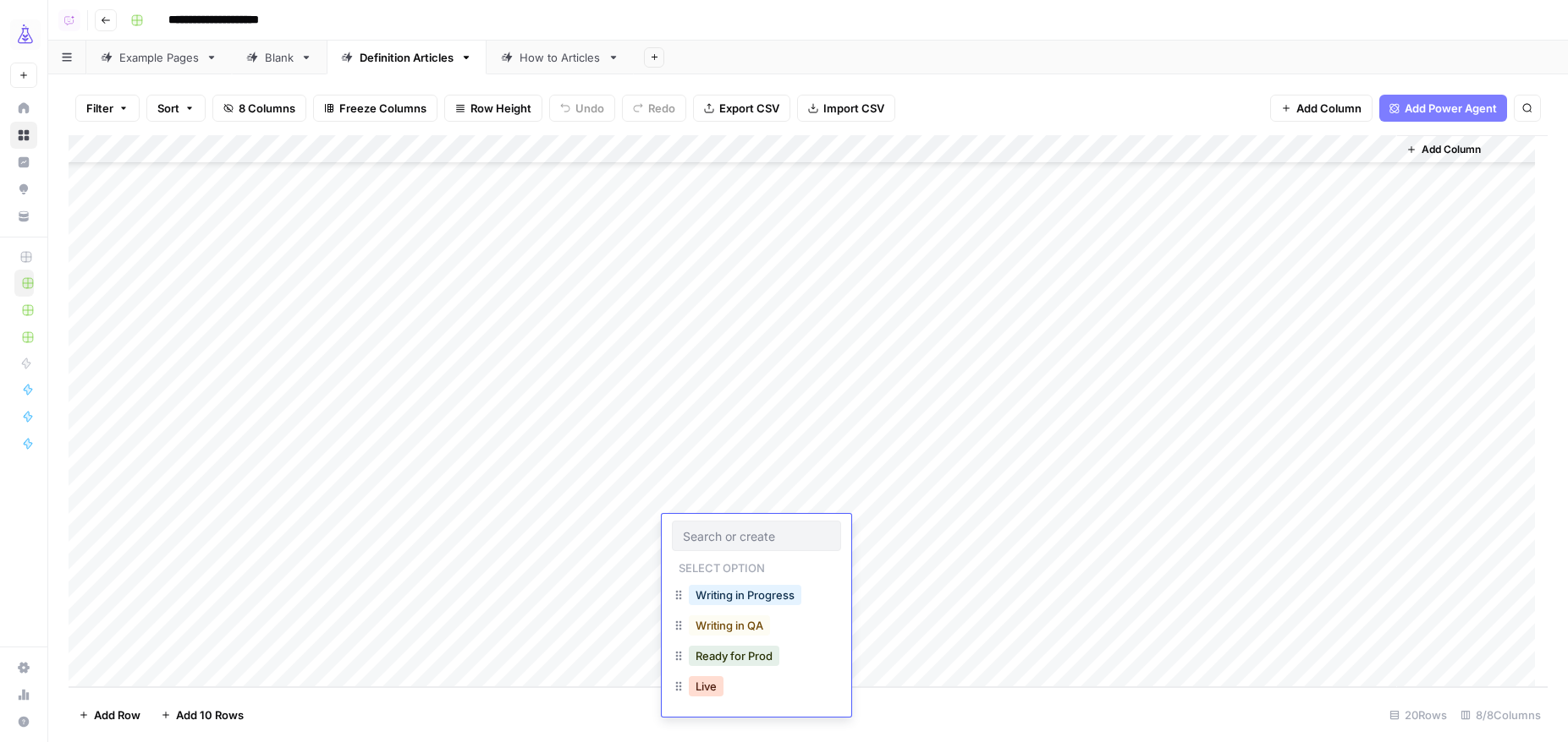
drag, startPoint x: 706, startPoint y: 686, endPoint x: 733, endPoint y: 689, distance: 27.2
click at [706, 686] on button "Live" at bounding box center [706, 686] width 34 height 20
click at [906, 645] on div "Add Column" at bounding box center [808, 411] width 1479 height 552
drag, startPoint x: 1144, startPoint y: 645, endPoint x: 1153, endPoint y: 645, distance: 9.0
click at [1144, 645] on div "Add Column" at bounding box center [808, 411] width 1479 height 552
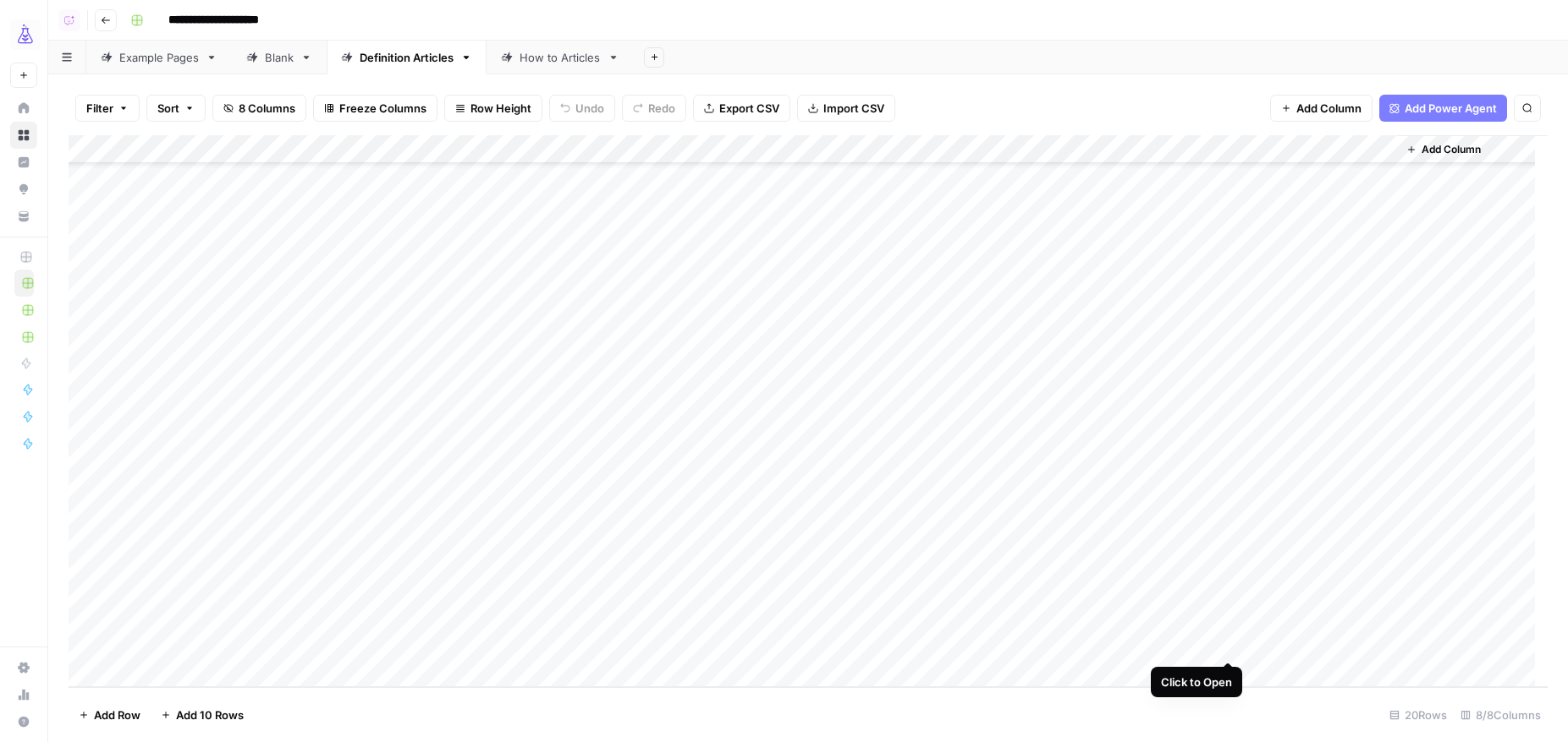
click at [1228, 641] on div "Add Column" at bounding box center [808, 411] width 1479 height 552
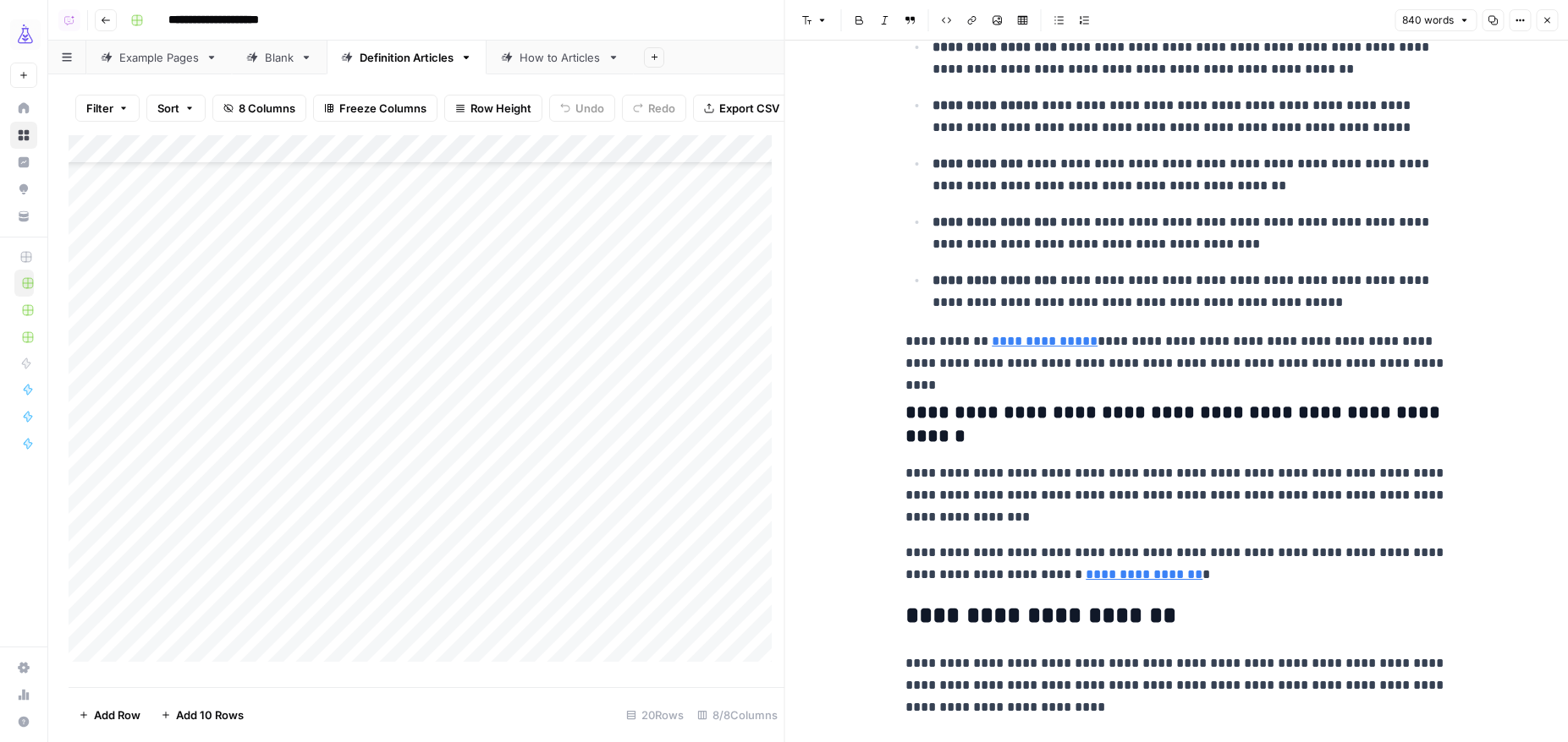
scroll to position [1014, 0]
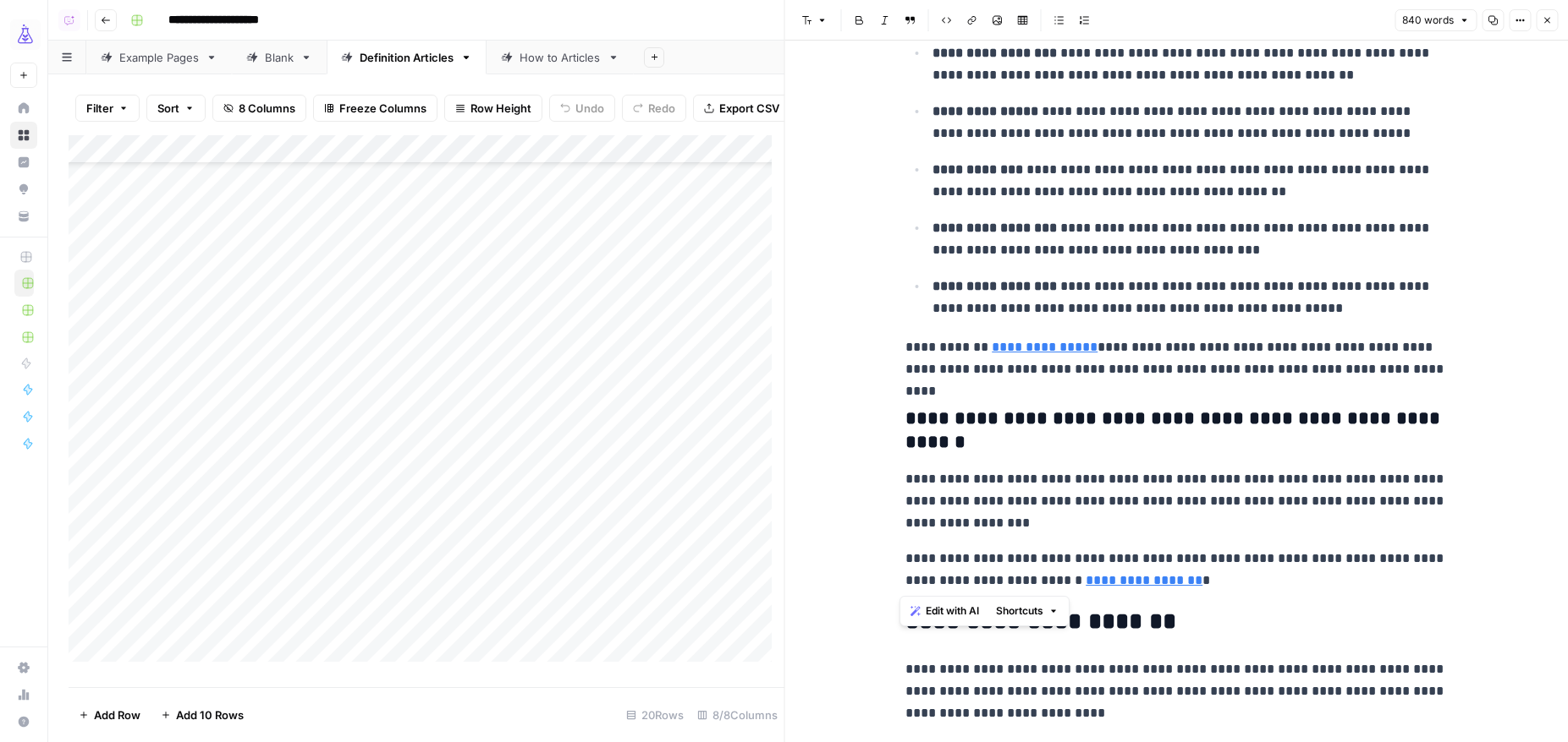
drag, startPoint x: 1126, startPoint y: 563, endPoint x: 784, endPoint y: 398, distance: 379.7
click at [784, 398] on div "**********" at bounding box center [1176, 371] width 784 height 742
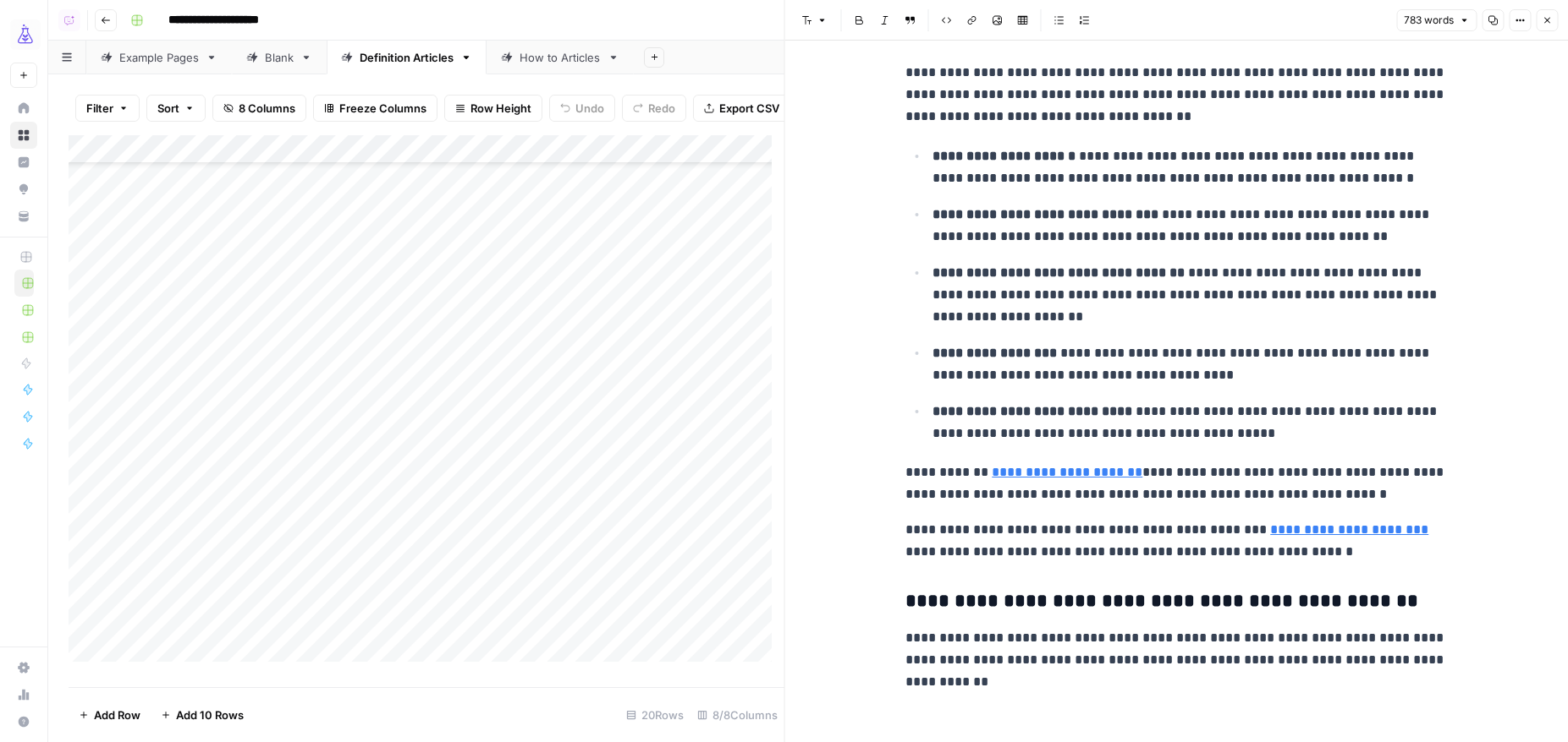
scroll to position [2372, 0]
